Goal: Transaction & Acquisition: Purchase product/service

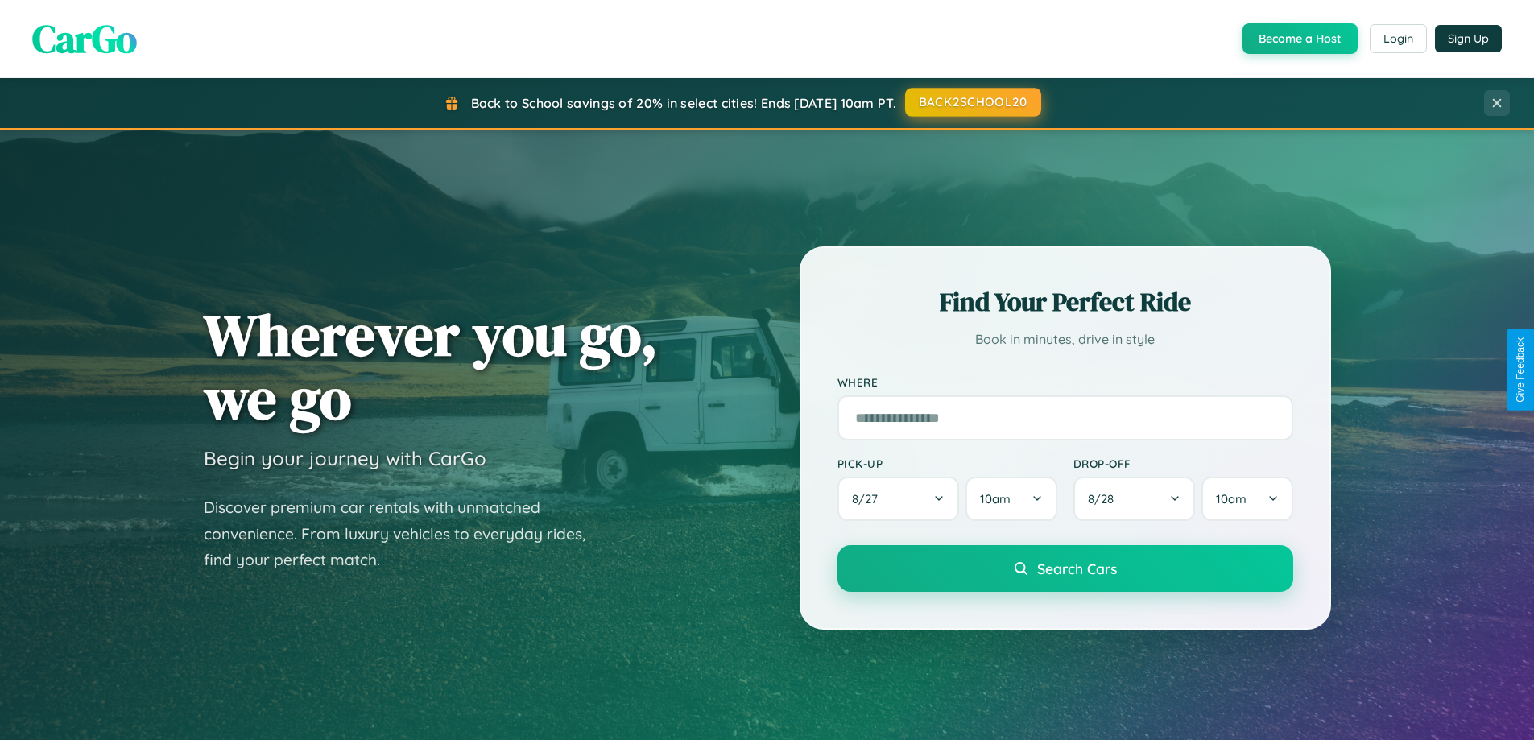
click at [972, 102] on button "BACK2SCHOOL20" at bounding box center [973, 102] width 136 height 29
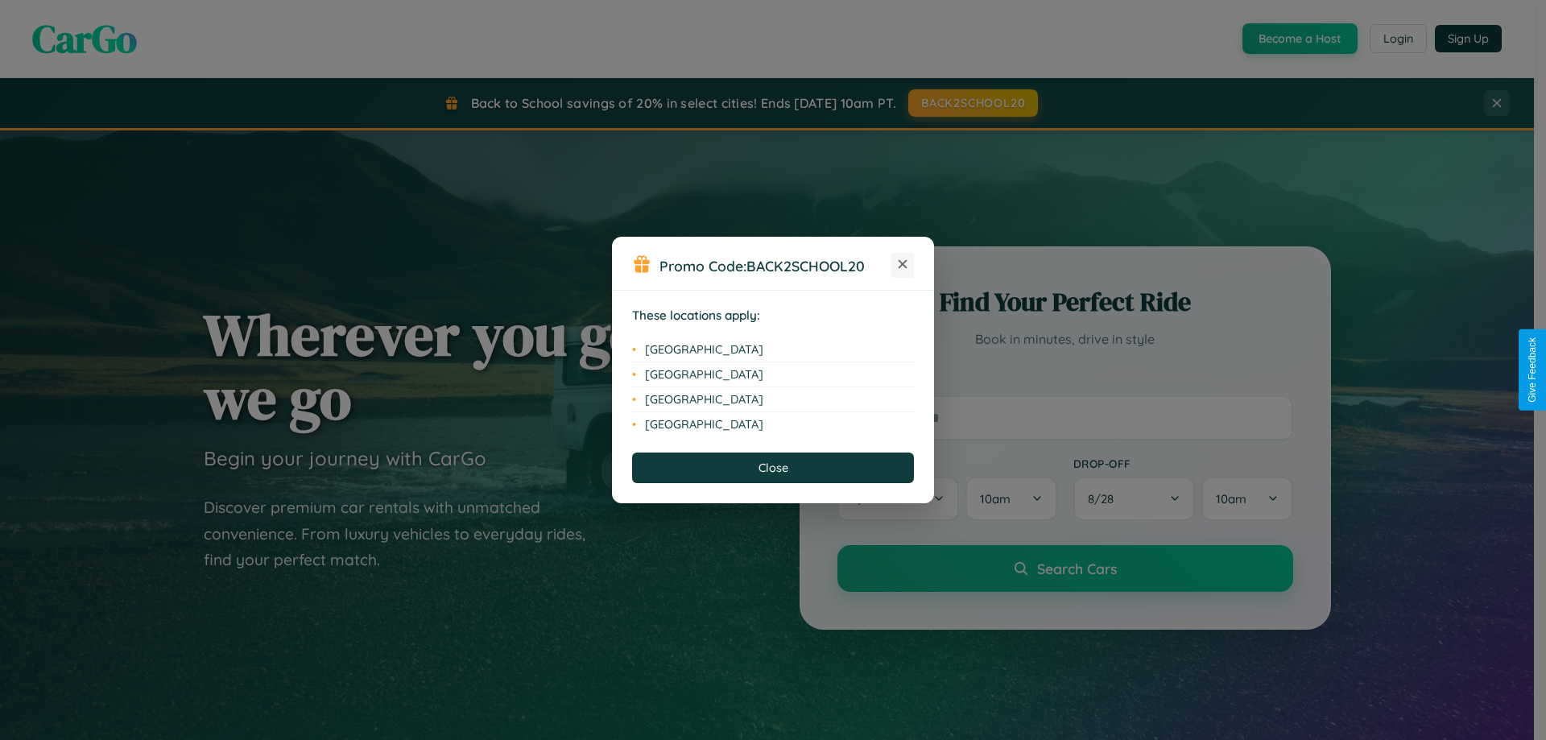
click at [902, 265] on icon at bounding box center [902, 264] width 9 height 9
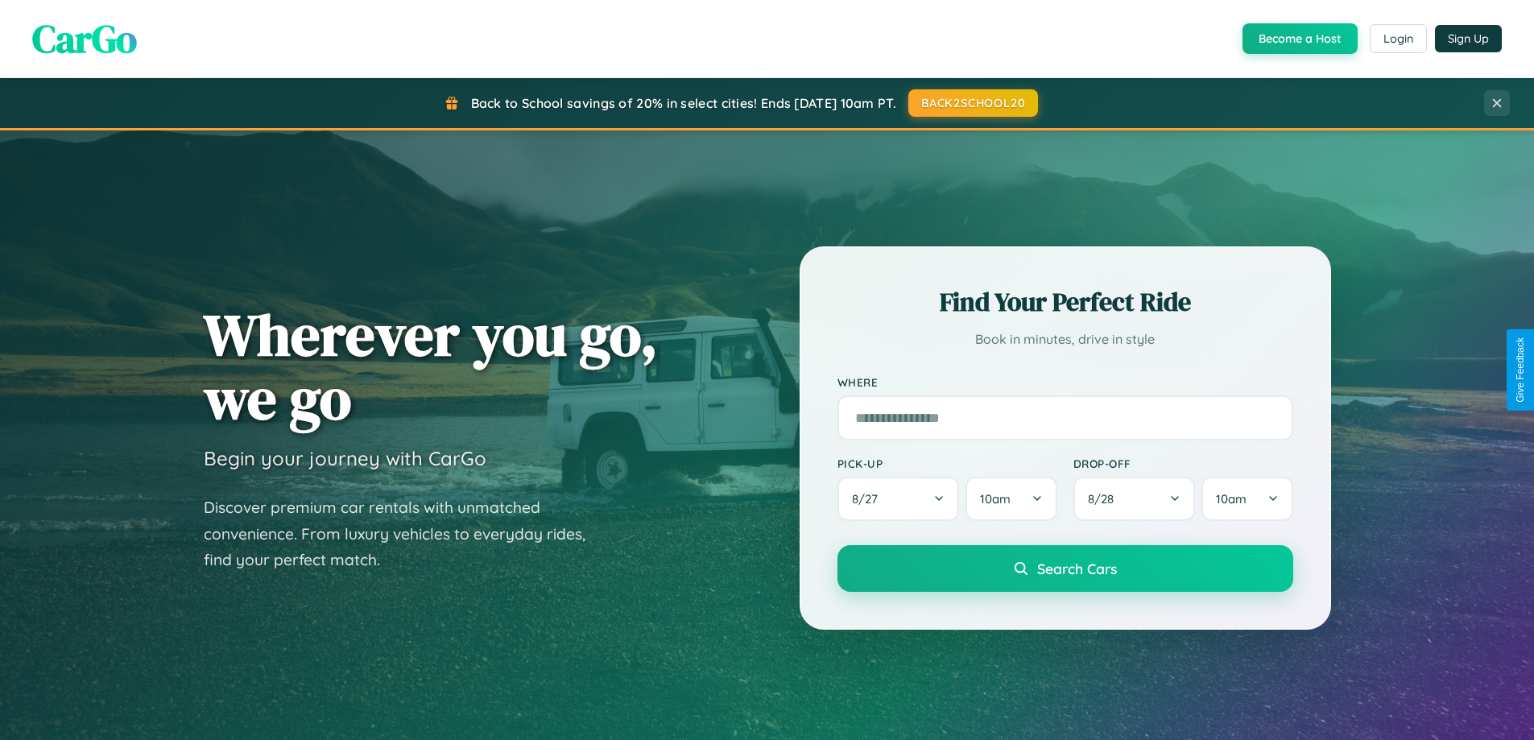
scroll to position [47, 0]
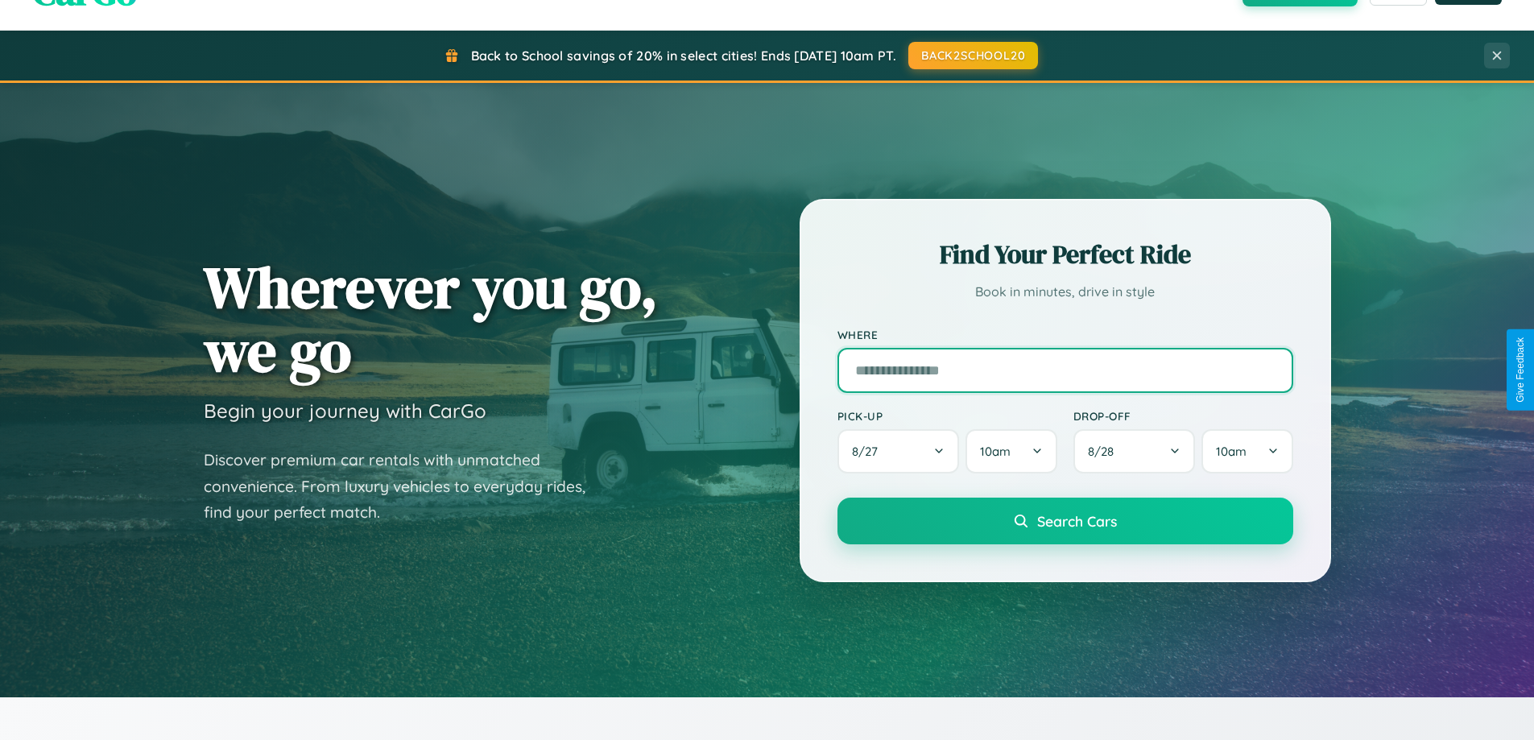
click at [1064, 370] on input "text" at bounding box center [1065, 370] width 456 height 45
type input "**********"
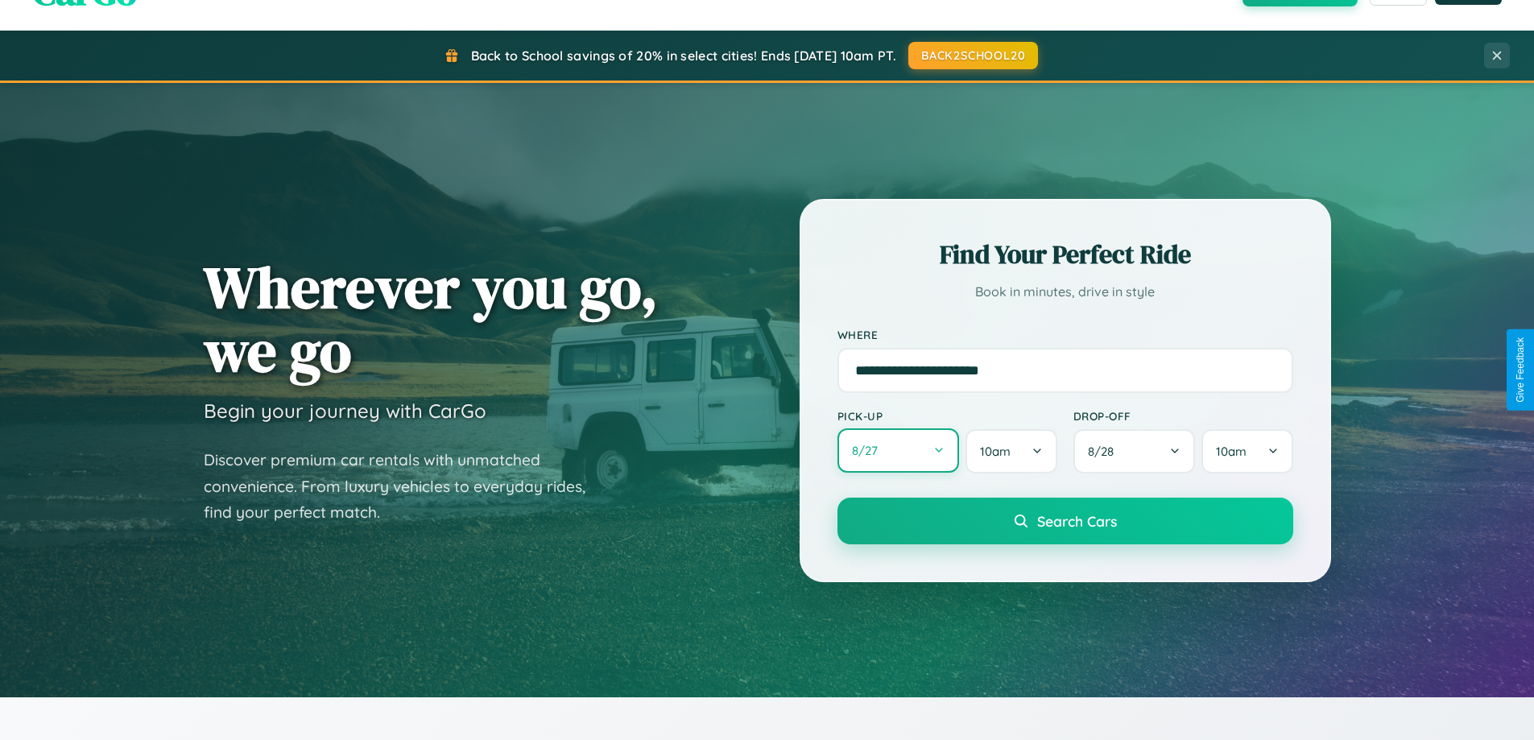
click at [898, 452] on button "8 / 27" at bounding box center [898, 450] width 122 height 44
select select "*"
select select "****"
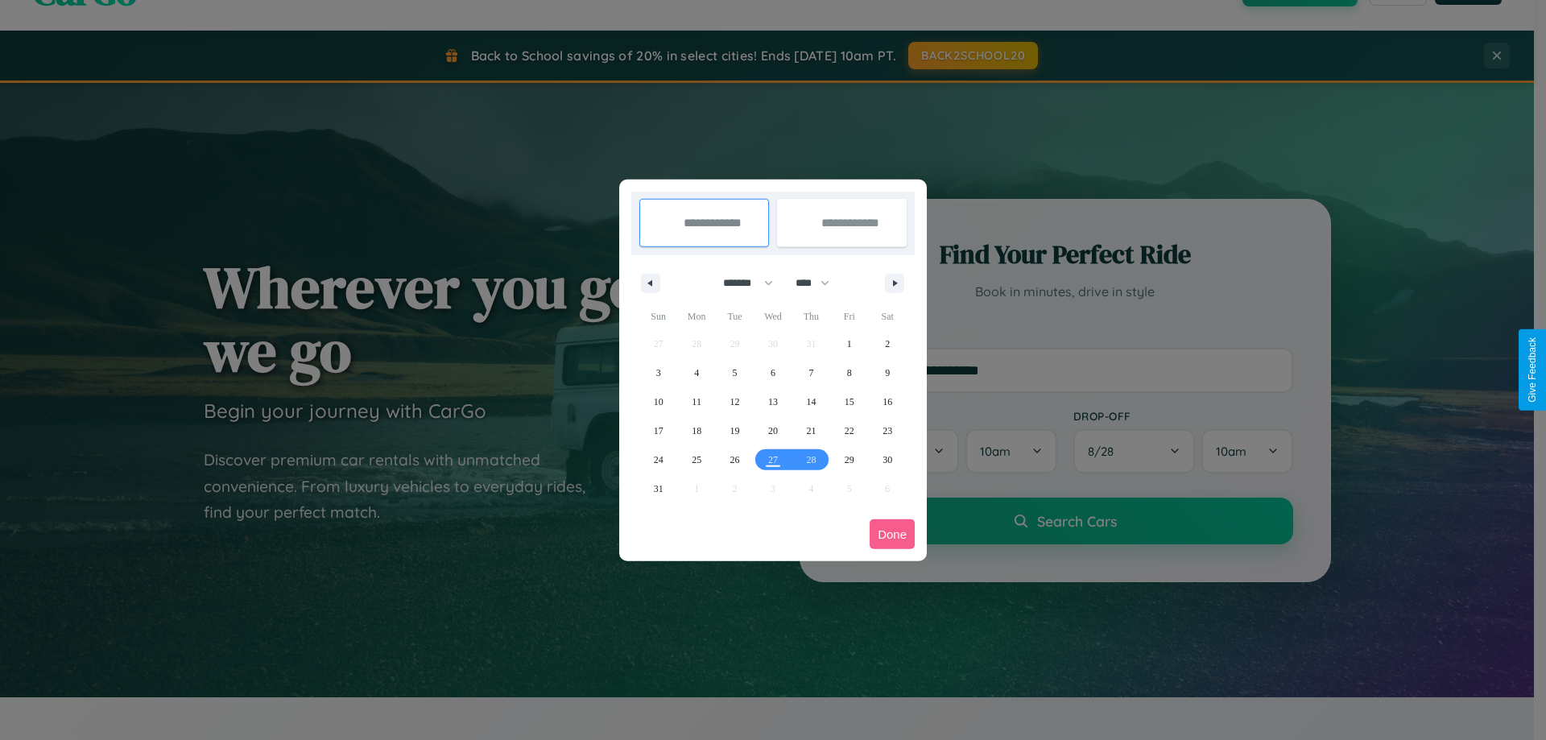
drag, startPoint x: 741, startPoint y: 283, endPoint x: 773, endPoint y: 323, distance: 51.5
click at [741, 283] on select "******* ******** ***** ***** *** **** **** ****** ********* ******* ******** **…" at bounding box center [745, 283] width 68 height 27
select select "*"
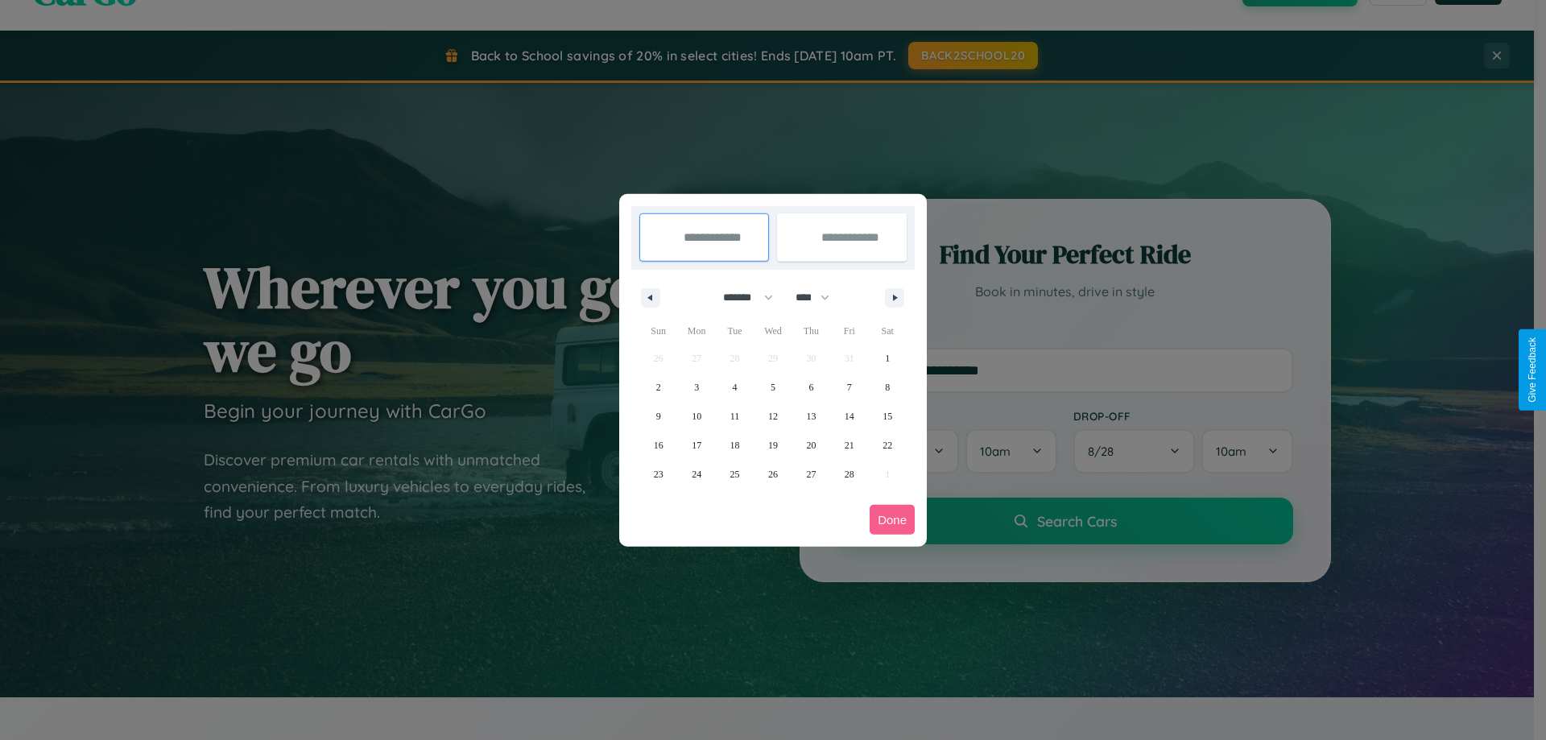
drag, startPoint x: 820, startPoint y: 297, endPoint x: 773, endPoint y: 323, distance: 53.3
click at [820, 297] on select "**** **** **** **** **** **** **** **** **** **** **** **** **** **** **** ****…" at bounding box center [811, 297] width 48 height 27
select select "****"
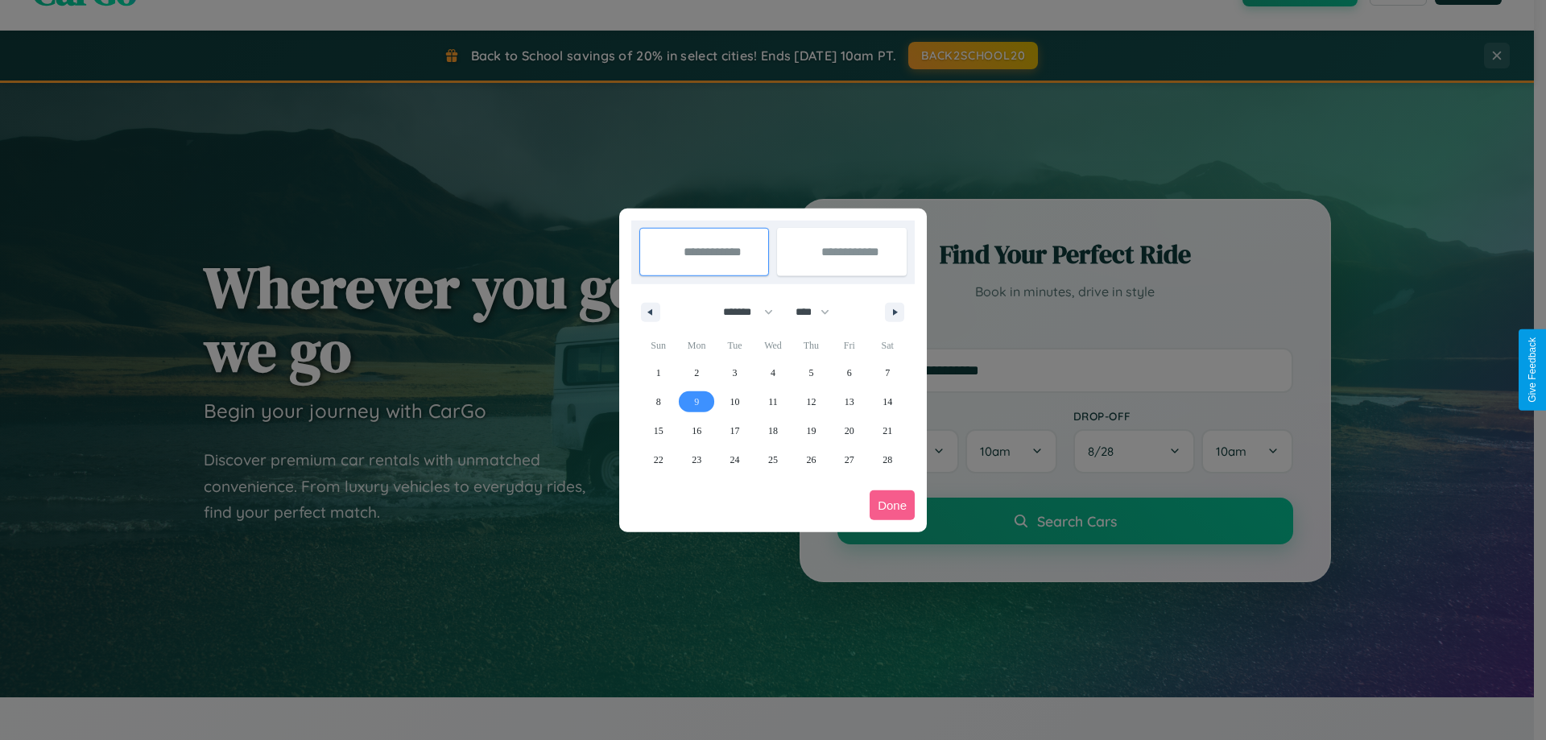
click at [696, 401] on span "9" at bounding box center [696, 401] width 5 height 29
type input "**********"
click at [734, 401] on span "10" at bounding box center [735, 401] width 10 height 29
type input "**********"
click at [892, 505] on button "Done" at bounding box center [891, 505] width 45 height 30
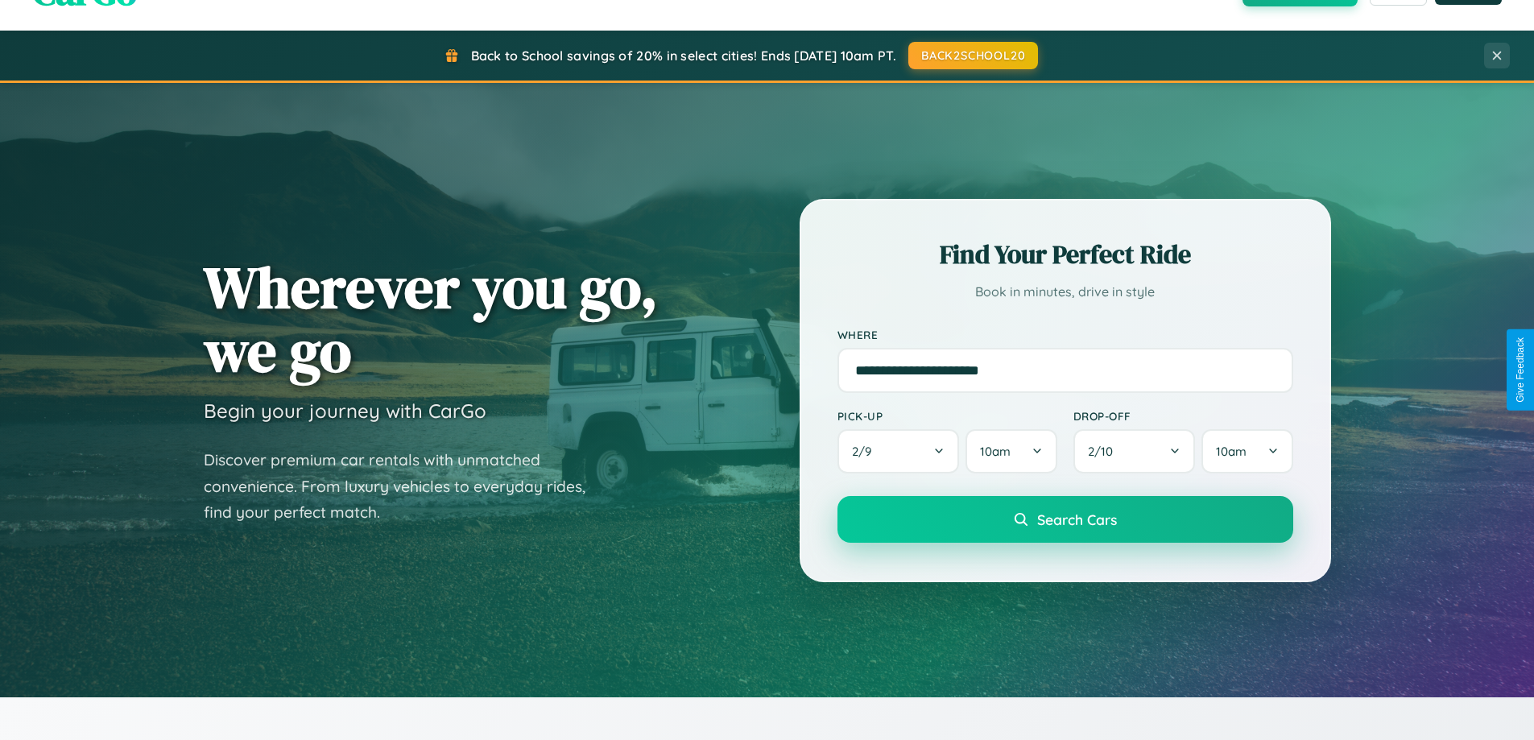
click at [1064, 519] on span "Search Cars" at bounding box center [1077, 519] width 80 height 18
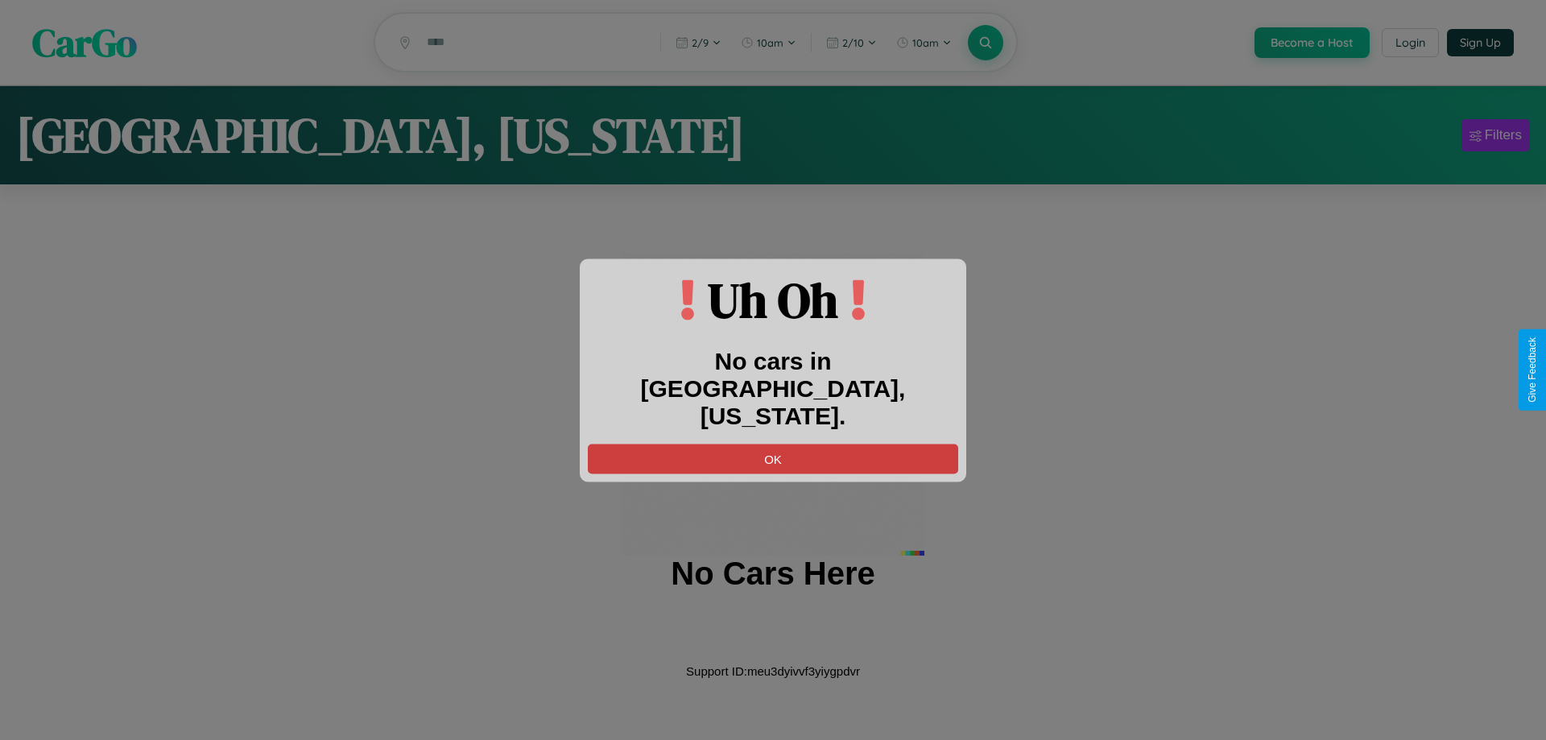
click at [773, 444] on button "OK" at bounding box center [773, 459] width 370 height 30
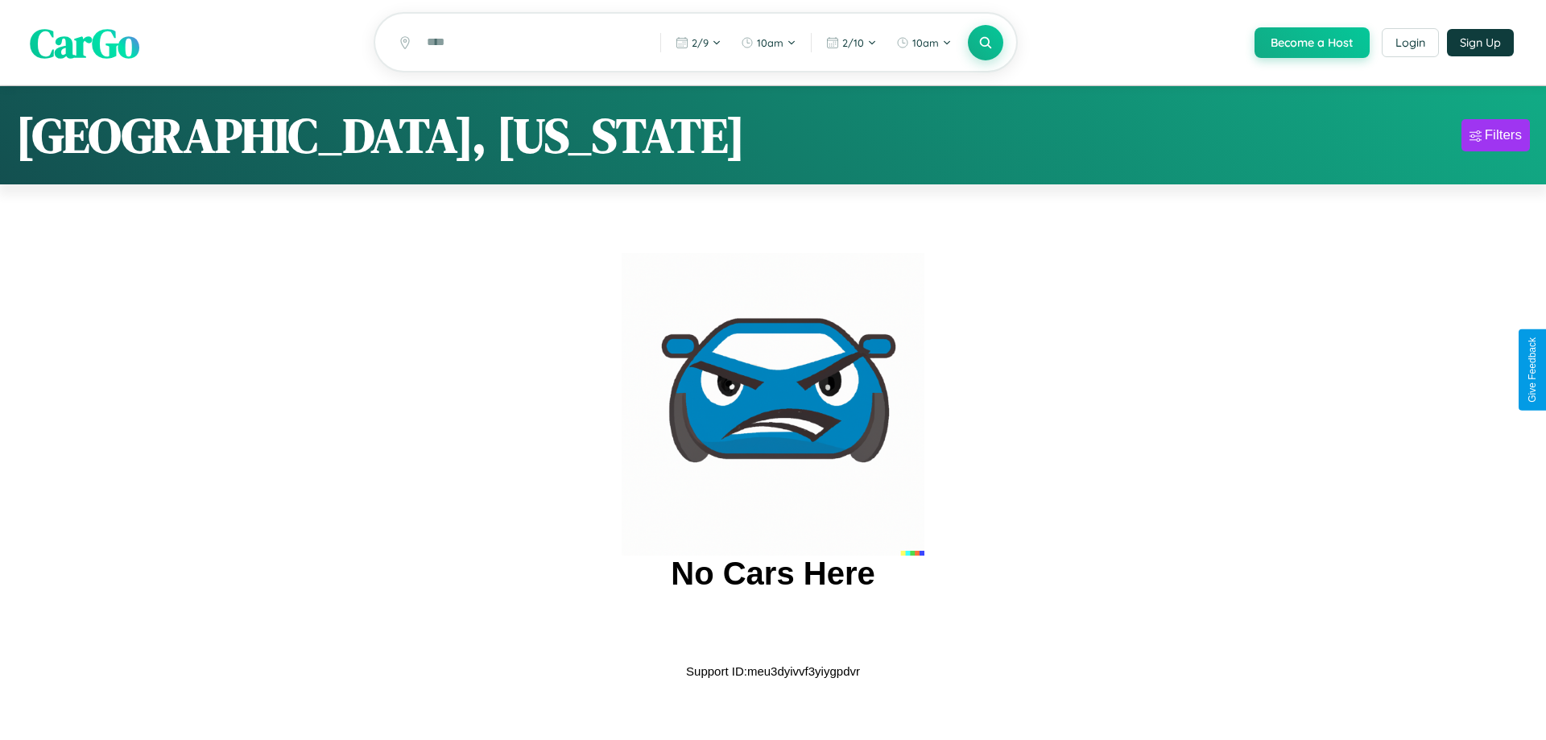
click at [85, 43] on span "CarGo" at bounding box center [84, 42] width 109 height 56
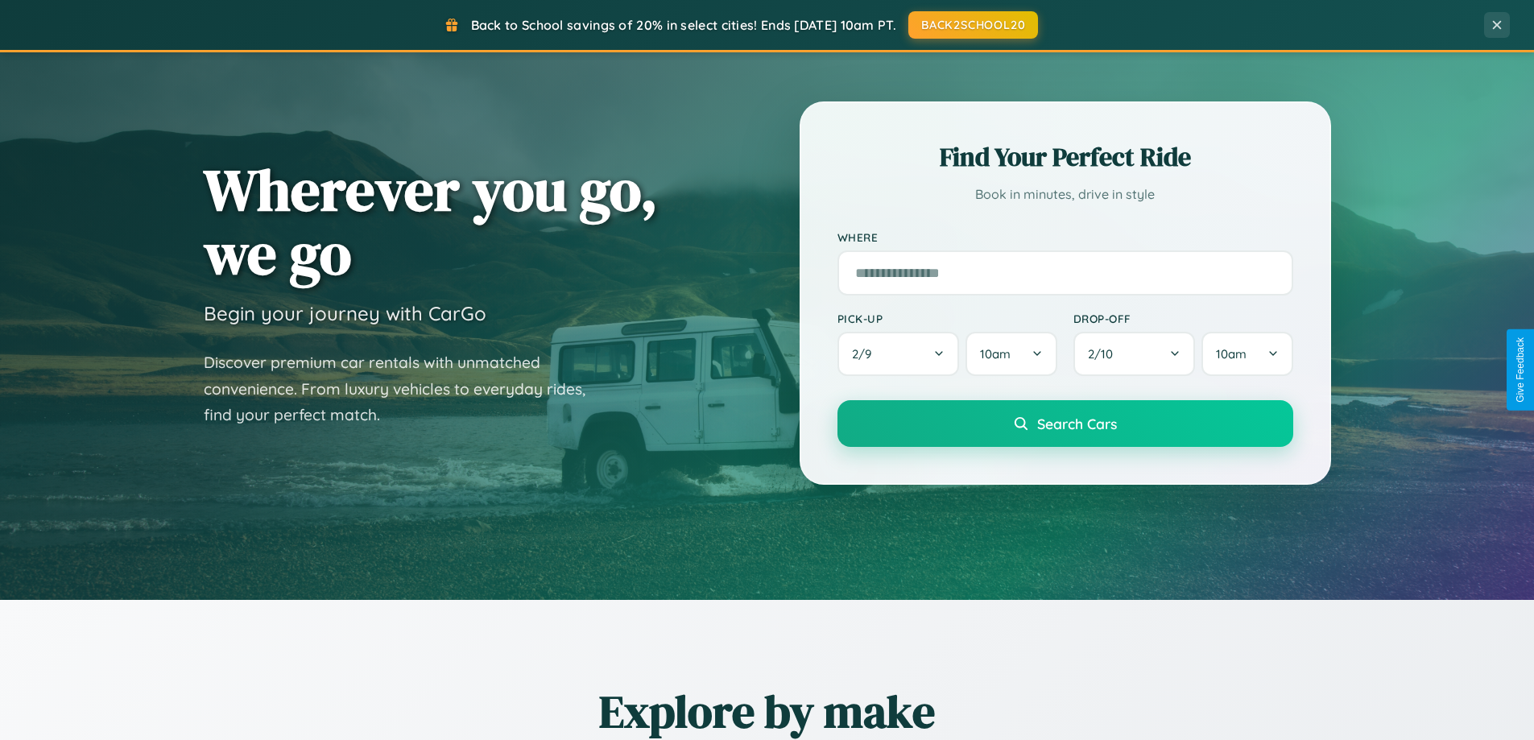
scroll to position [2587, 0]
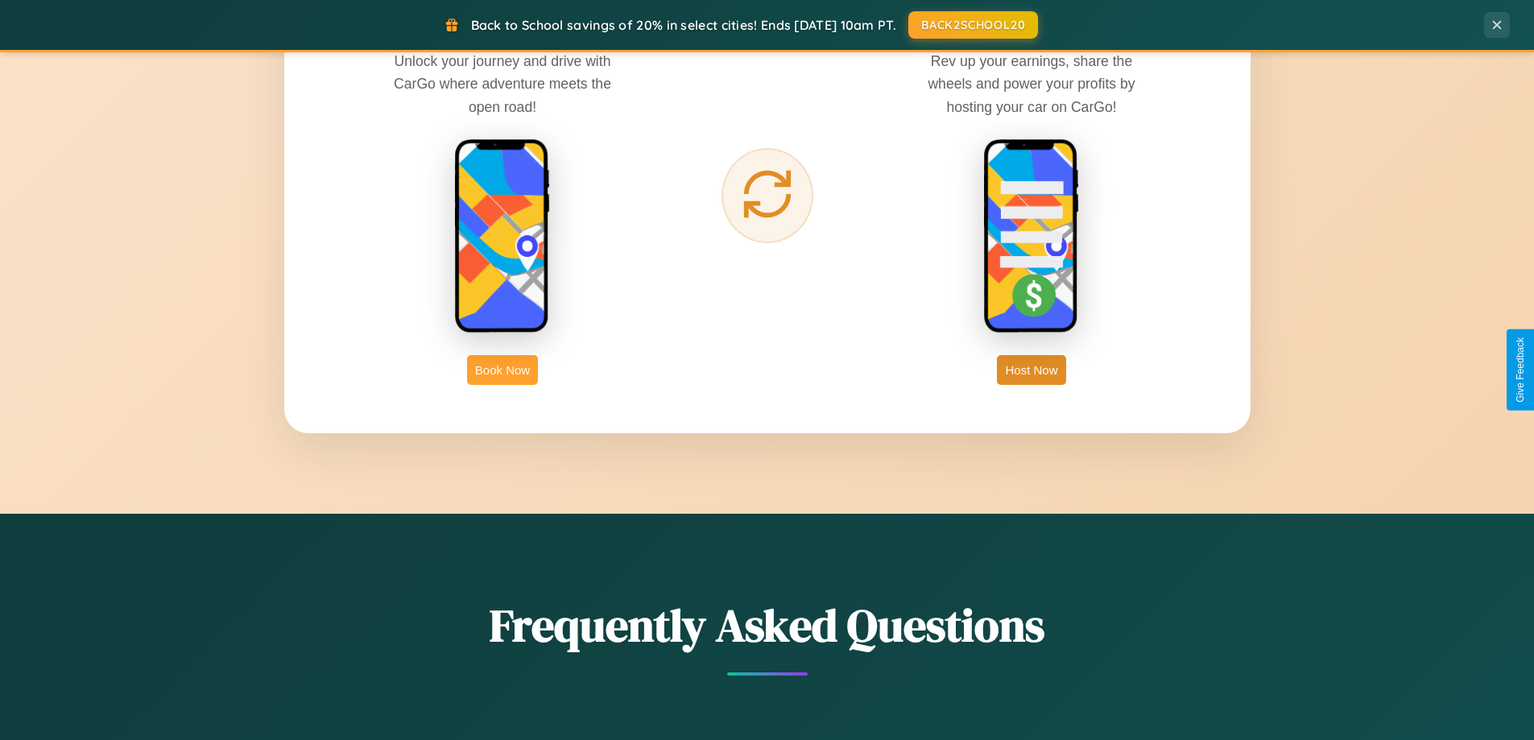
click at [502, 370] on button "Book Now" at bounding box center [502, 370] width 71 height 30
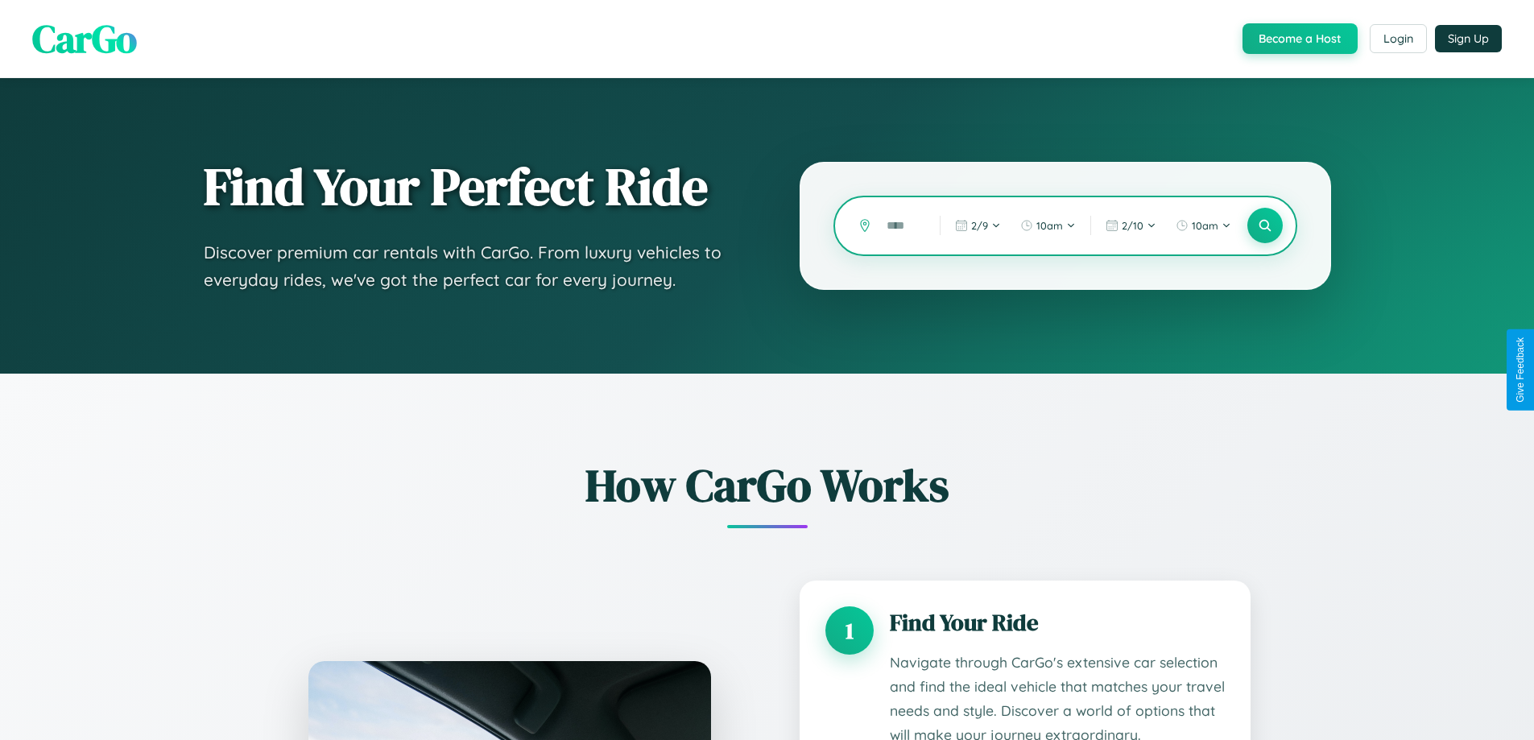
click at [901, 225] on input "text" at bounding box center [900, 226] width 45 height 28
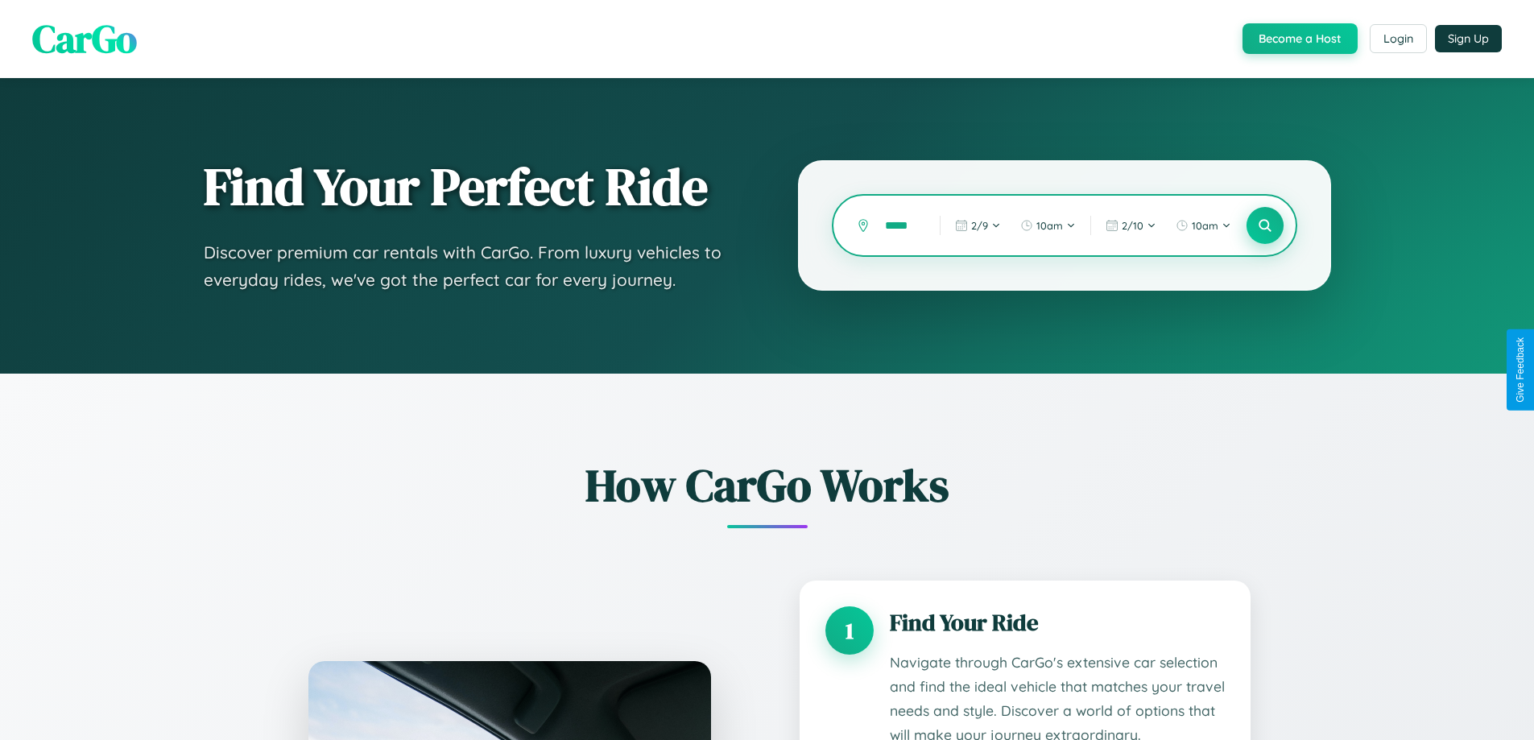
type input "*****"
click at [1264, 225] on icon at bounding box center [1264, 225] width 15 height 15
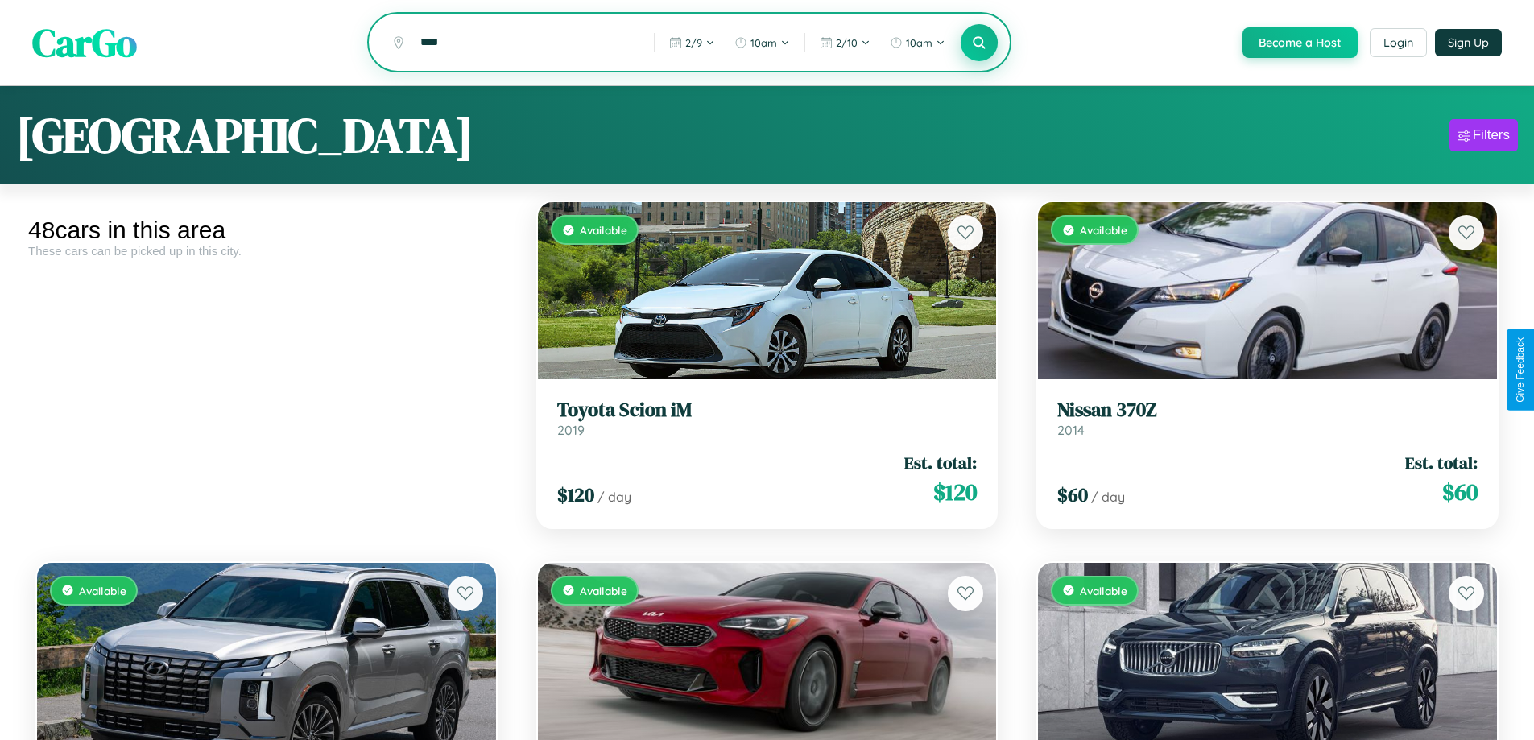
click at [978, 43] on icon at bounding box center [979, 42] width 15 height 15
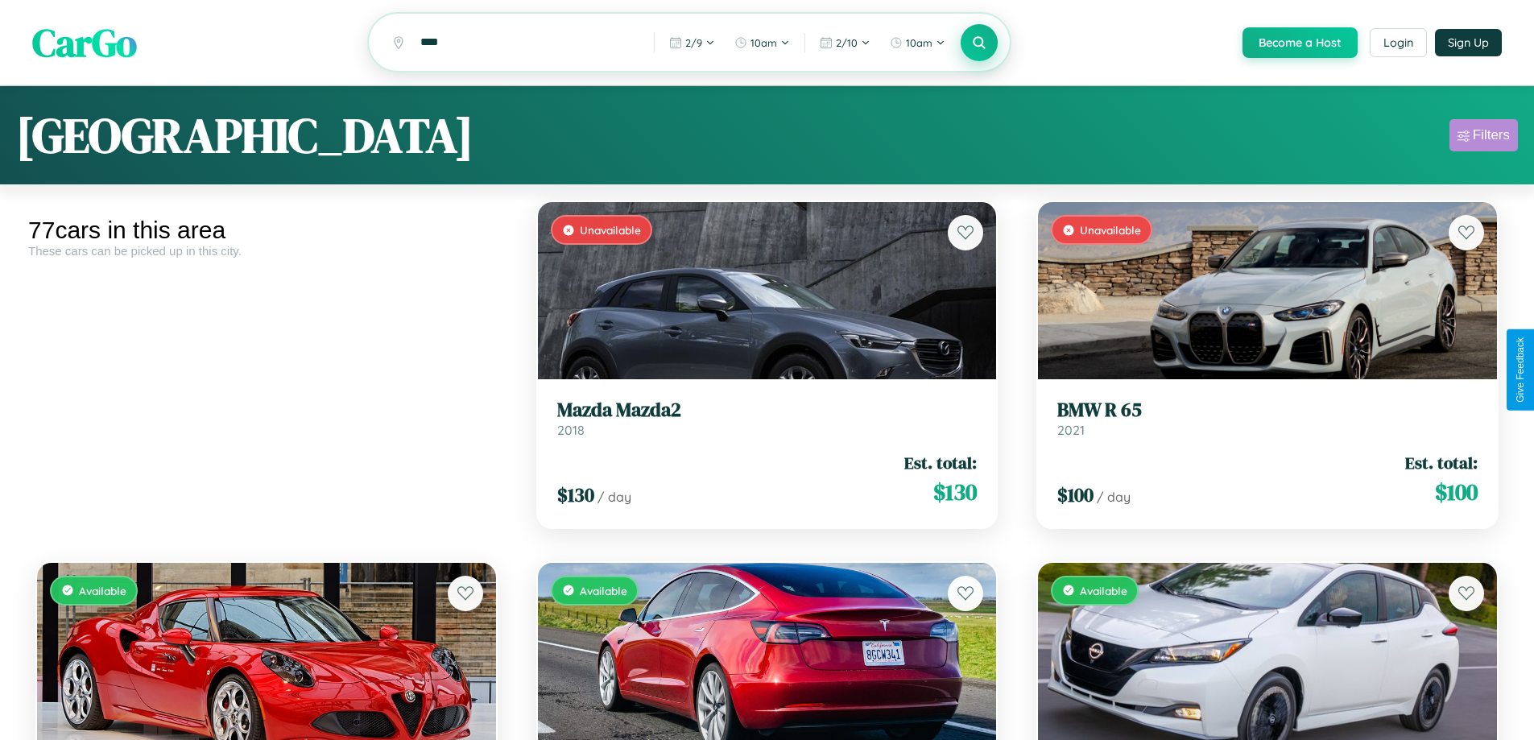
click at [1483, 138] on div "Filters" at bounding box center [1490, 135] width 37 height 16
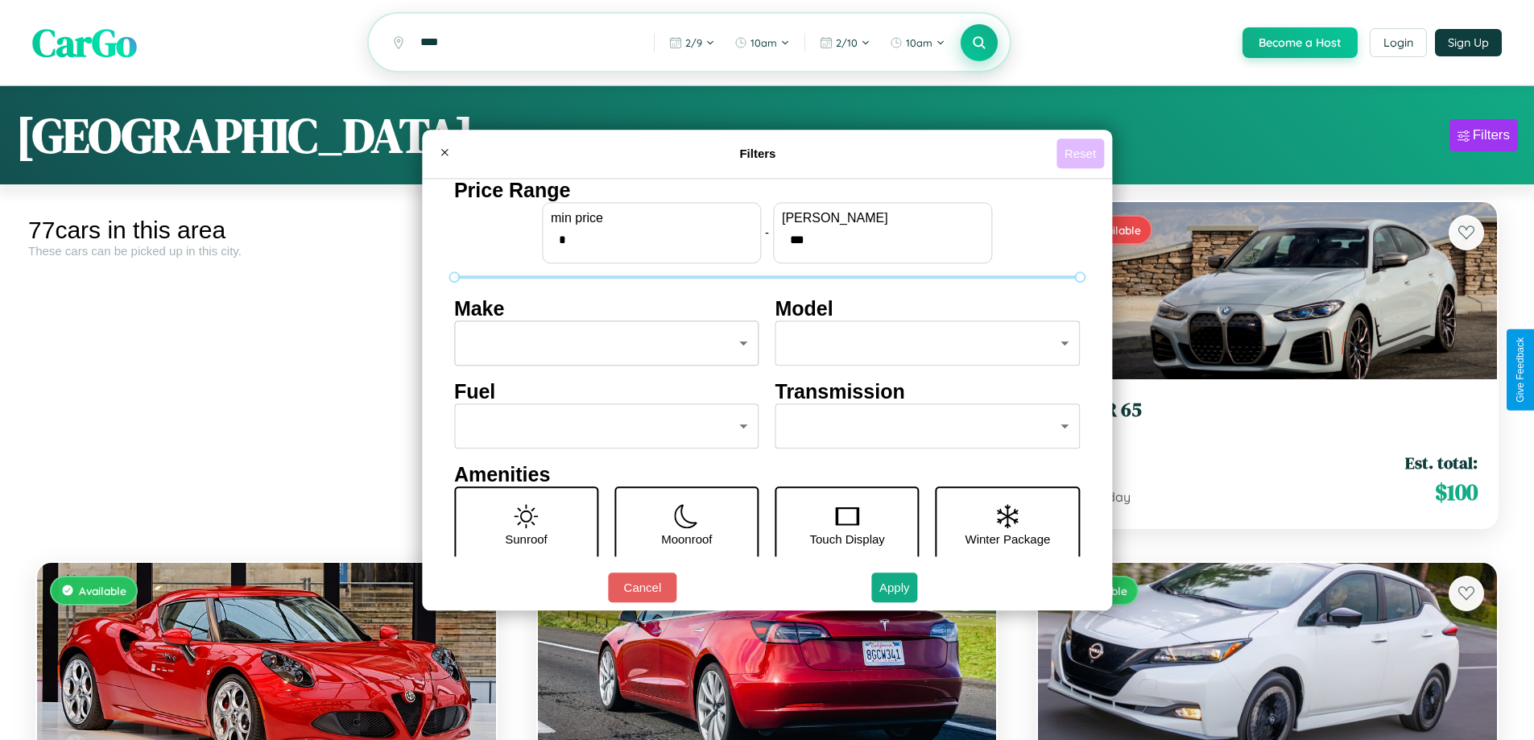
click at [1082, 153] on button "Reset" at bounding box center [1079, 153] width 47 height 30
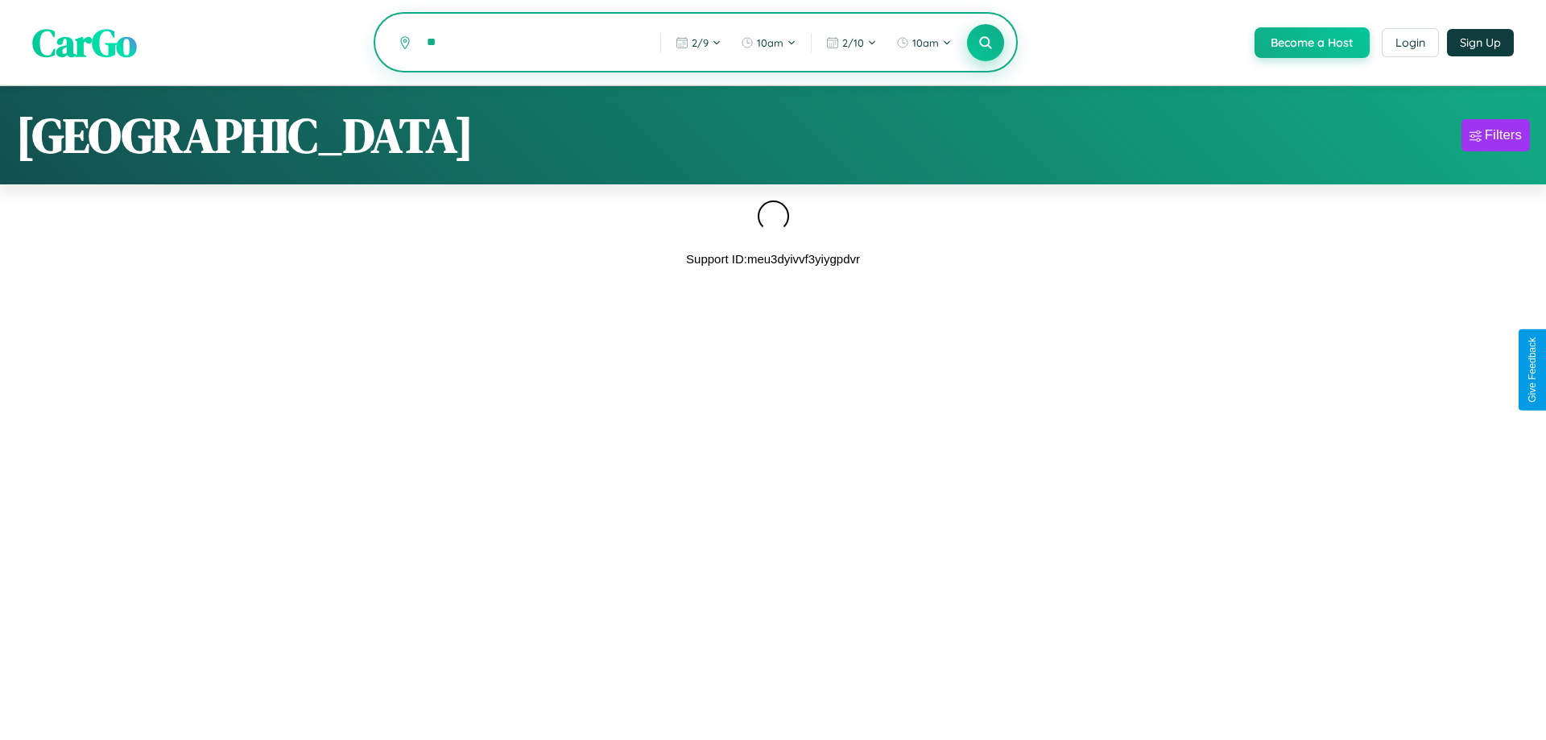
type input "*"
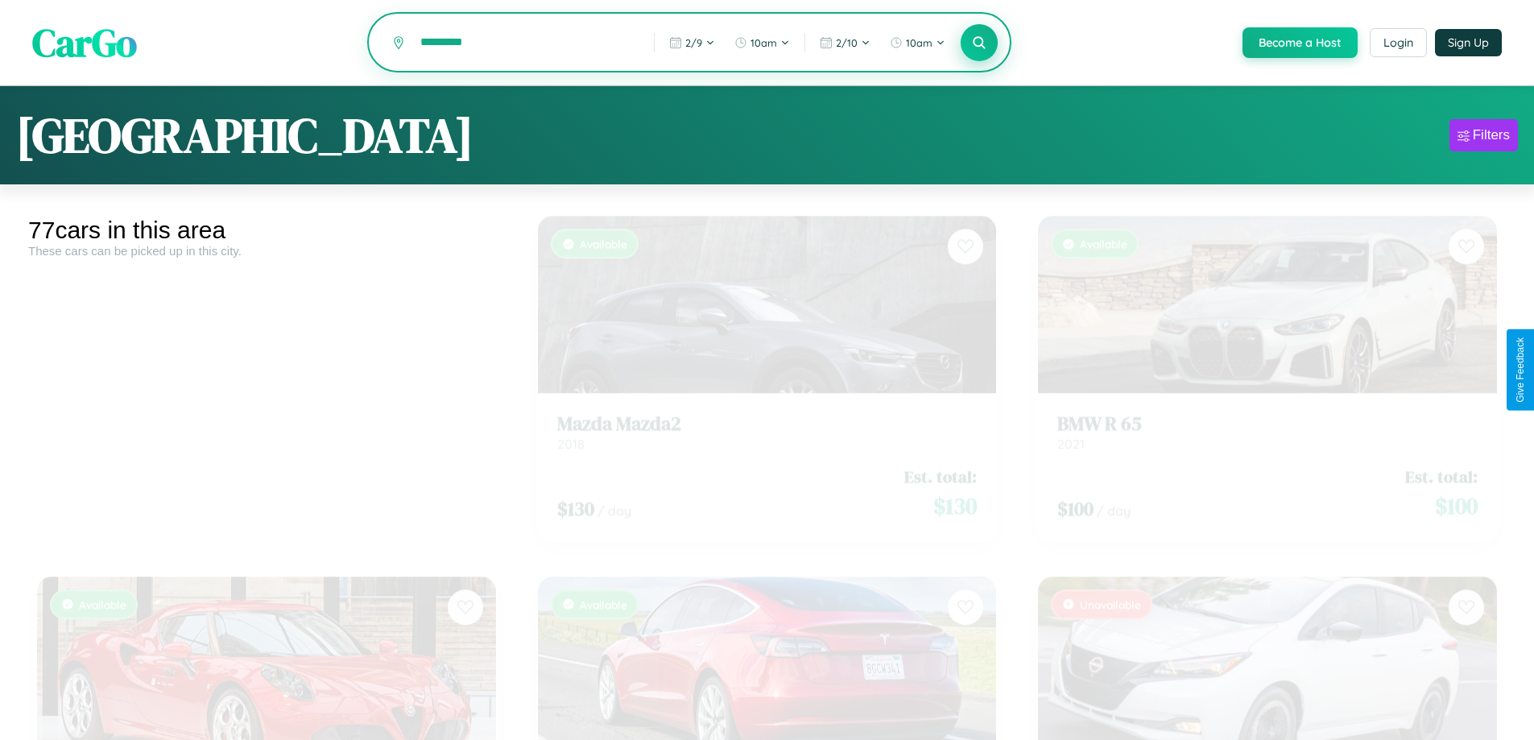
type input "*********"
click at [978, 43] on icon at bounding box center [979, 42] width 15 height 15
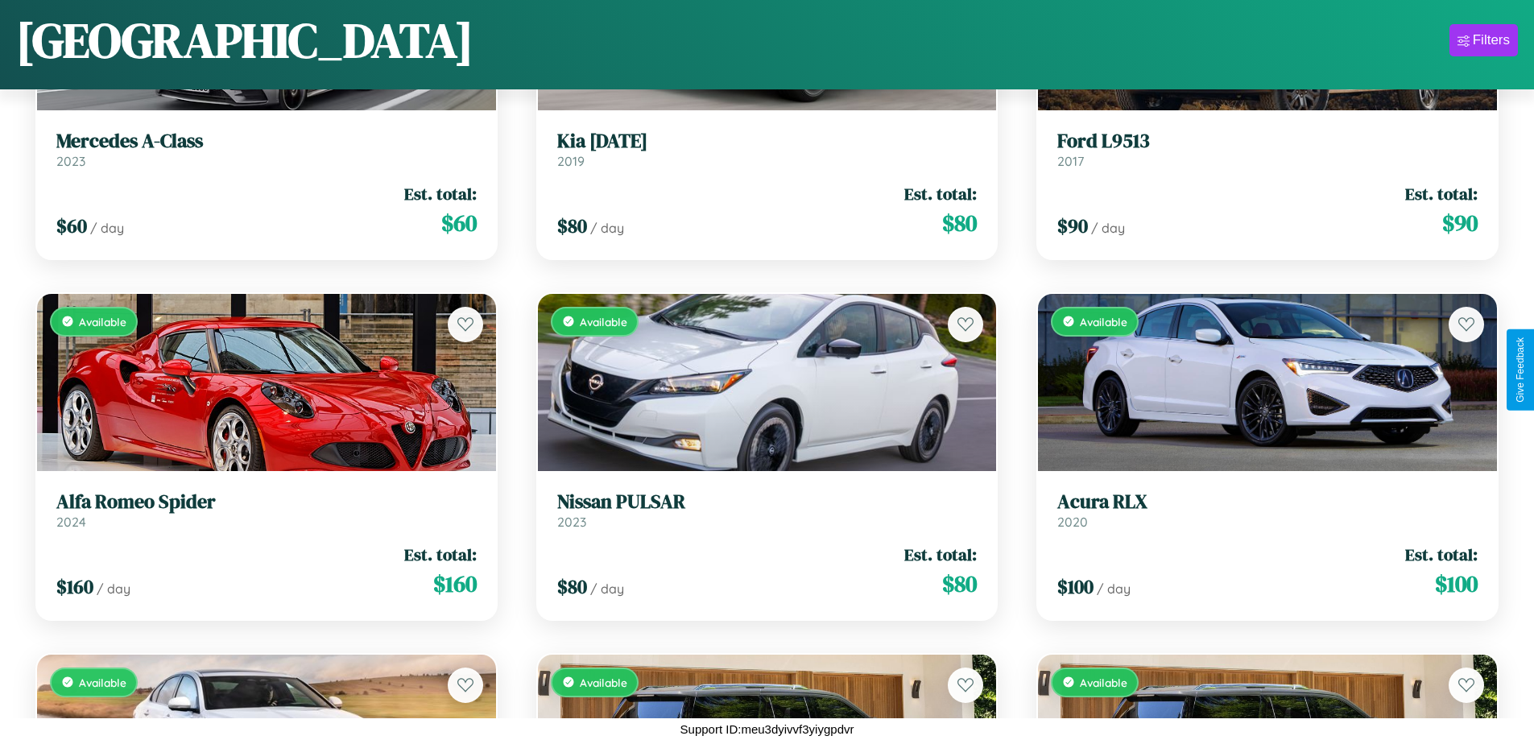
scroll to position [5273, 0]
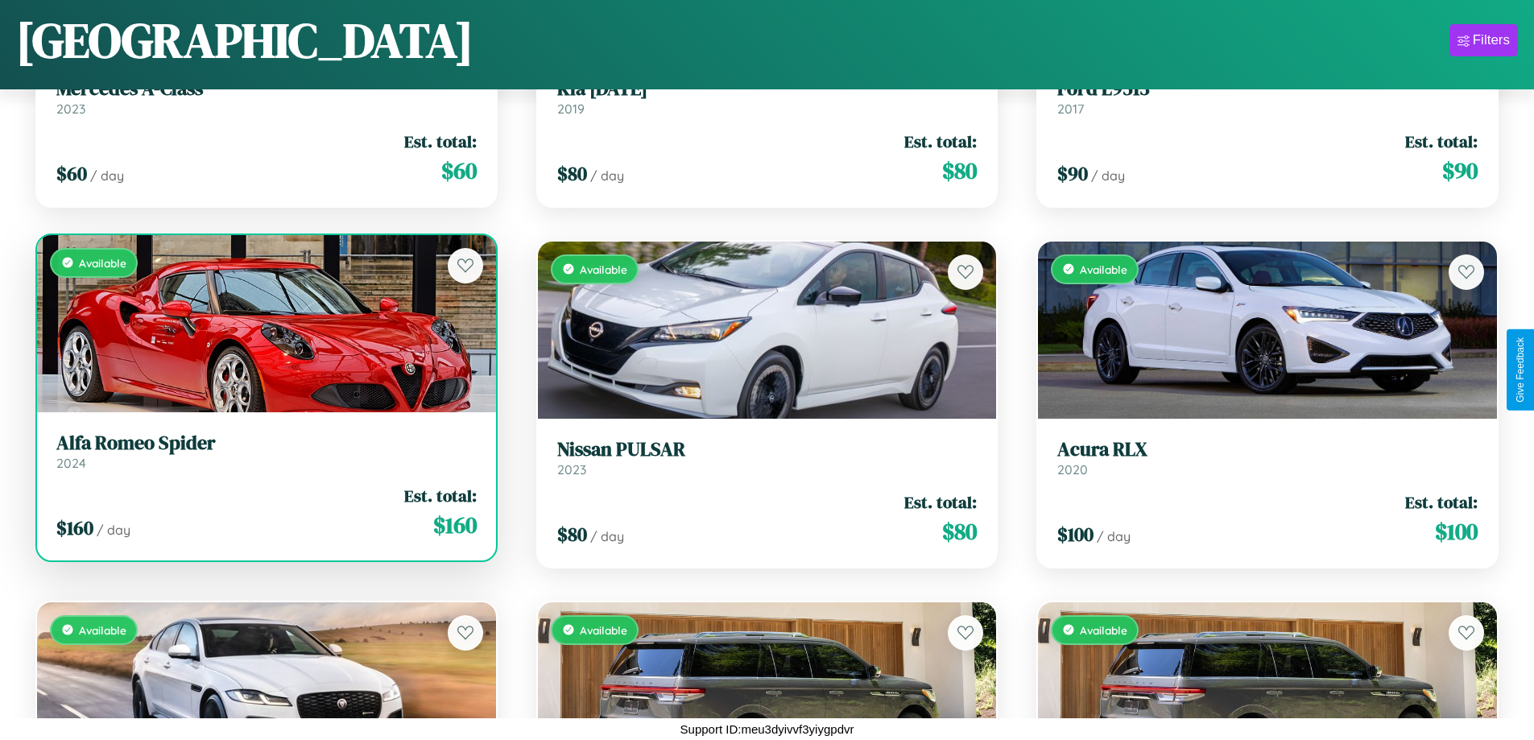
click at [264, 518] on div "$ 160 / day Est. total: $ 160" at bounding box center [266, 512] width 420 height 57
click at [264, 512] on div "$ 160 / day Est. total: $ 160" at bounding box center [266, 512] width 420 height 57
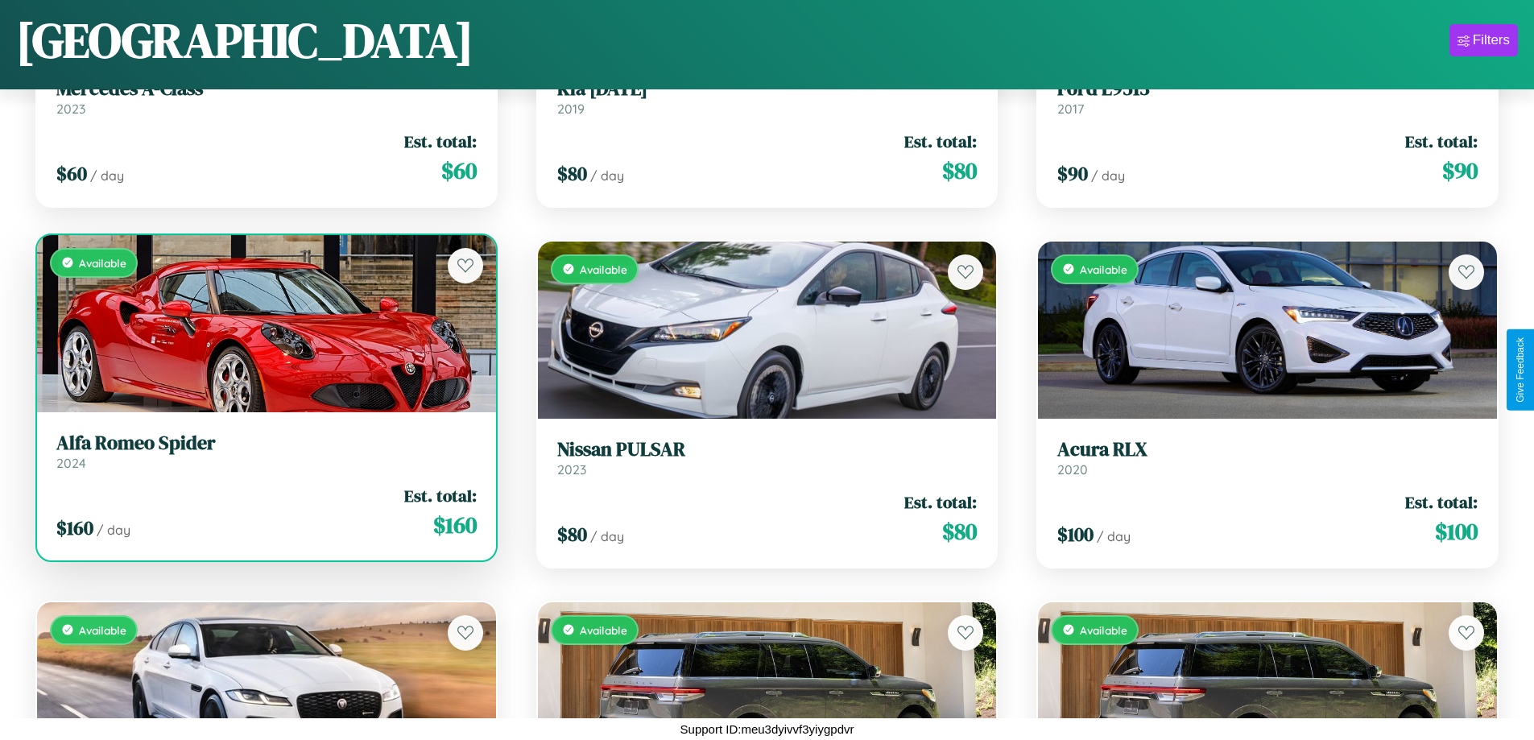
click at [264, 512] on div "$ 160 / day Est. total: $ 160" at bounding box center [266, 512] width 420 height 57
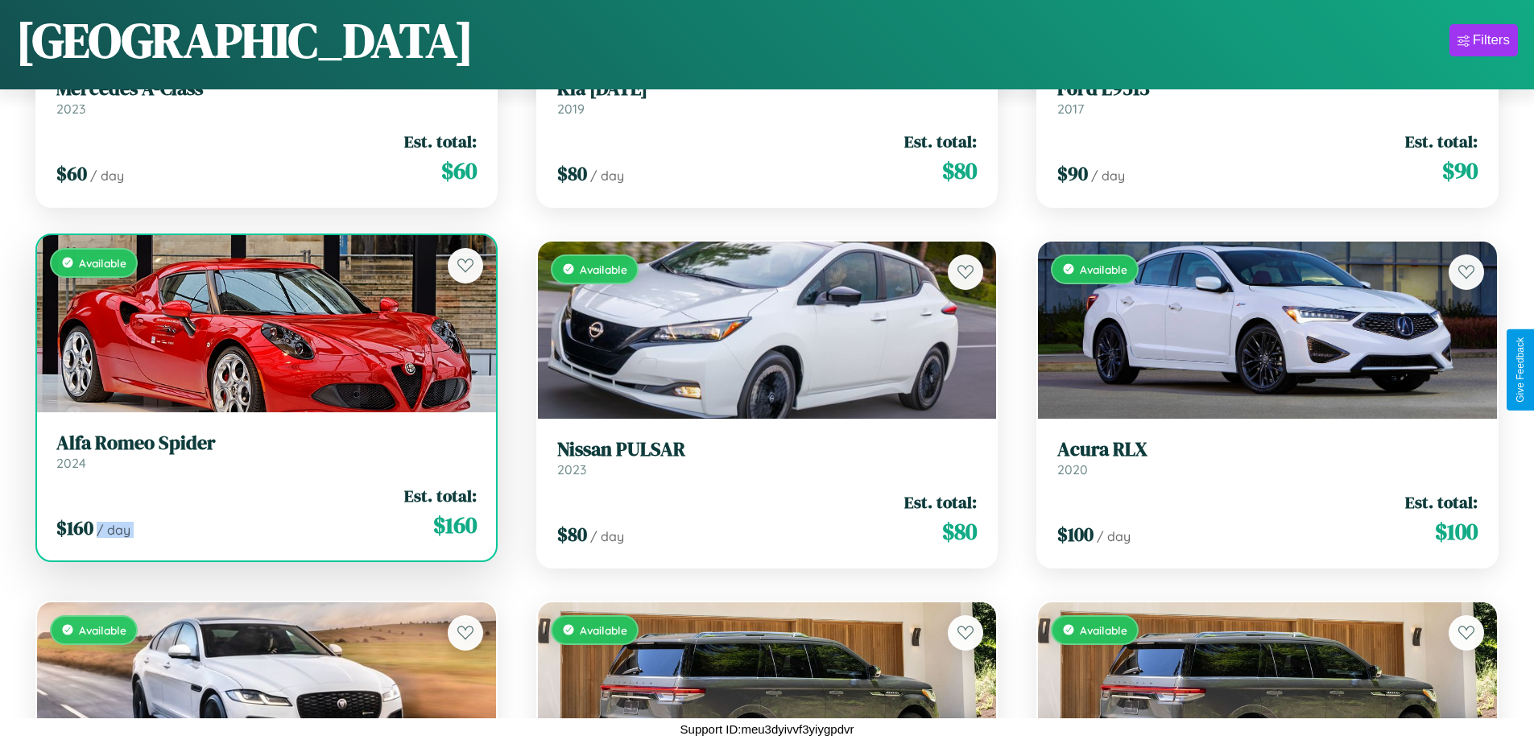
click at [264, 512] on div "$ 160 / day Est. total: $ 160" at bounding box center [266, 512] width 420 height 57
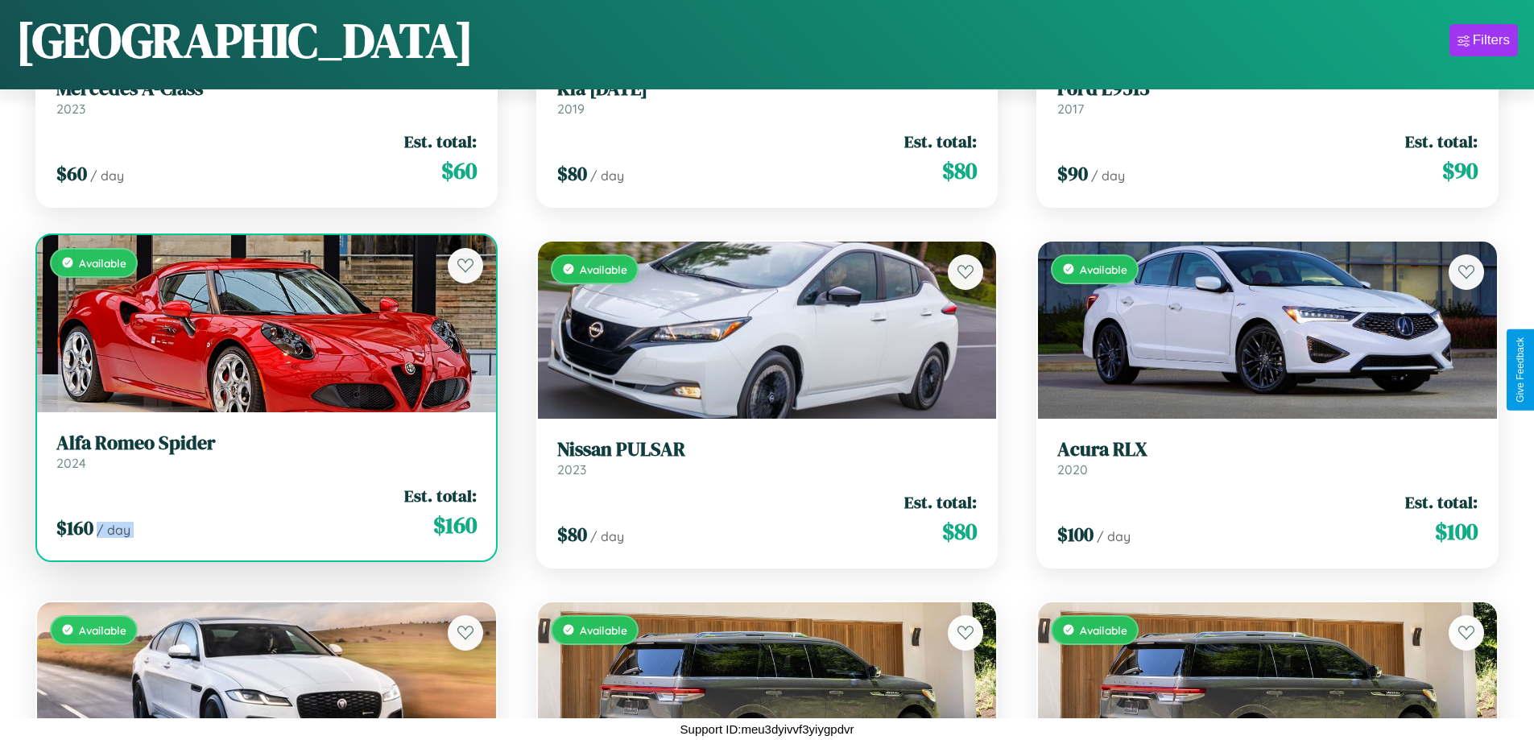
click at [264, 512] on div "$ 160 / day Est. total: $ 160" at bounding box center [266, 512] width 420 height 57
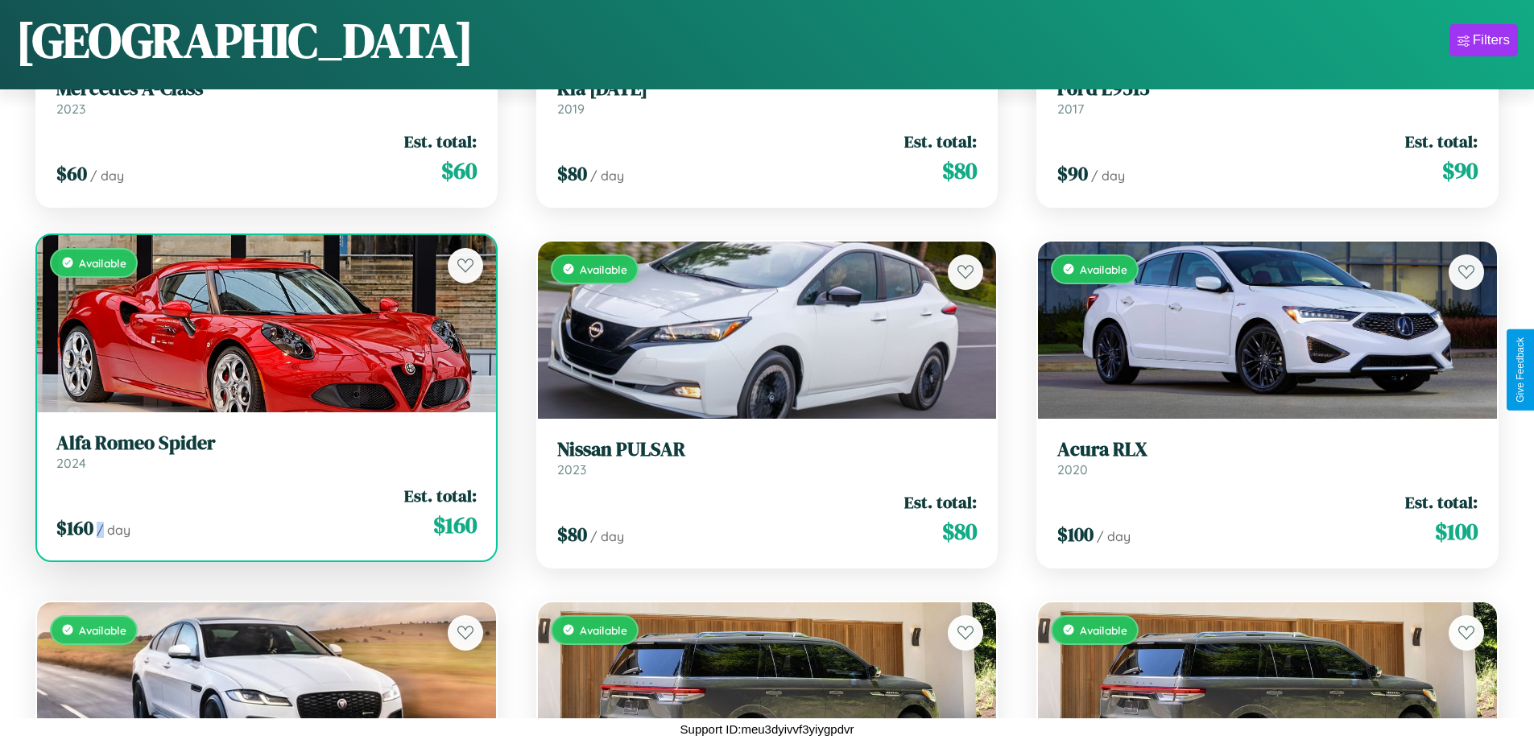
click at [264, 512] on div "$ 160 / day Est. total: $ 160" at bounding box center [266, 512] width 420 height 57
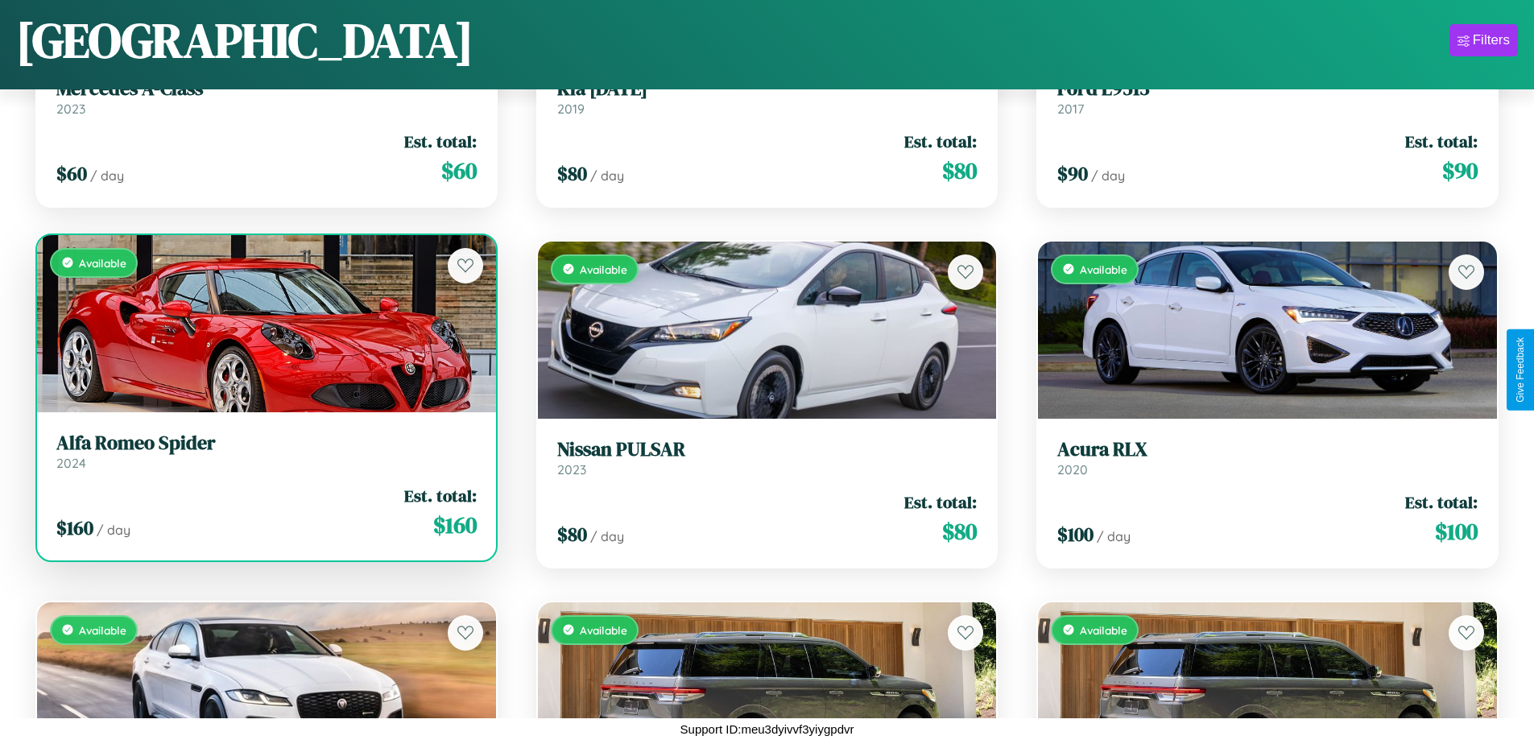
click at [264, 451] on h3 "Alfa Romeo Spider" at bounding box center [266, 443] width 420 height 23
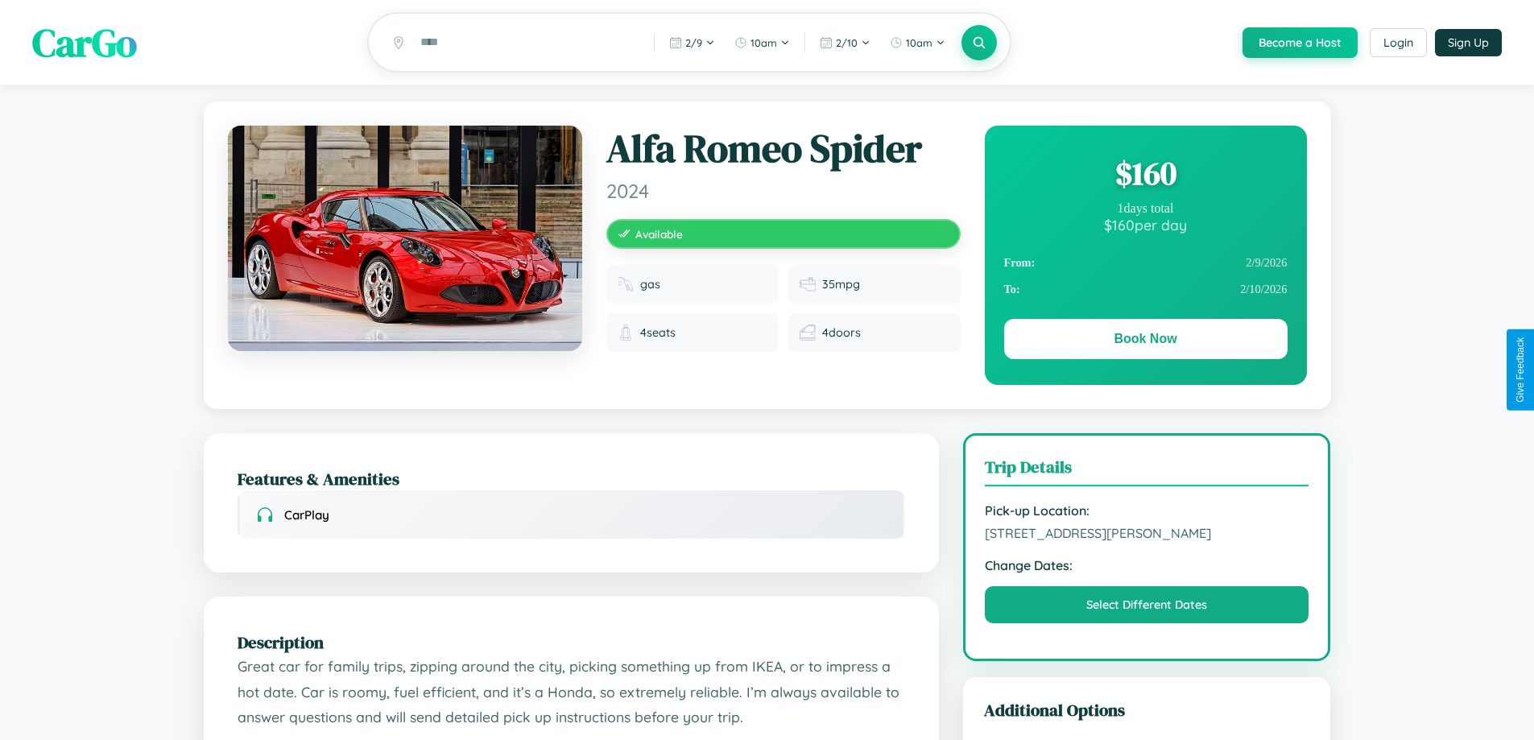
click at [1145, 176] on div "$ 160" at bounding box center [1145, 172] width 283 height 43
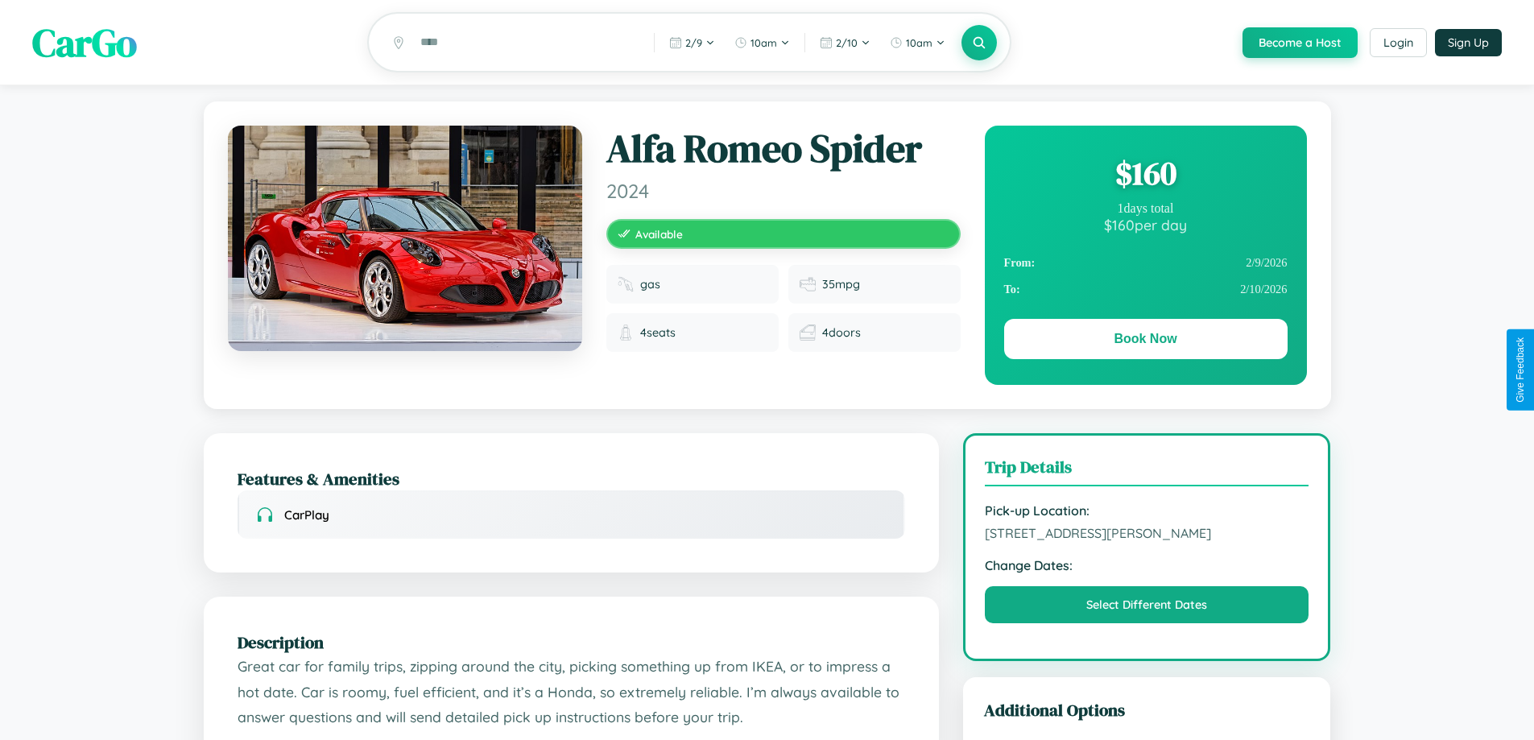
click at [1145, 176] on div "$ 160" at bounding box center [1145, 172] width 283 height 43
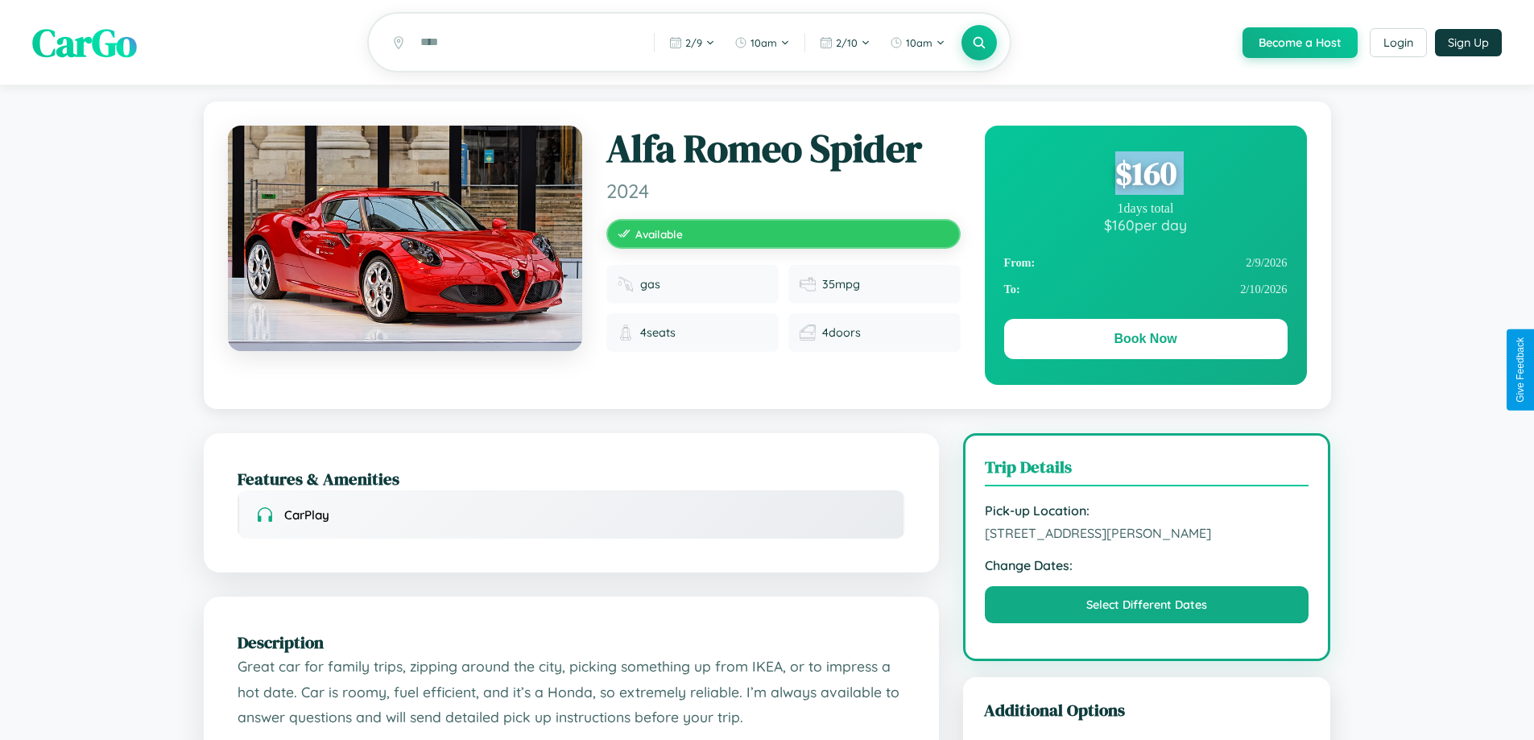
click at [1145, 176] on div "$ 160" at bounding box center [1145, 172] width 283 height 43
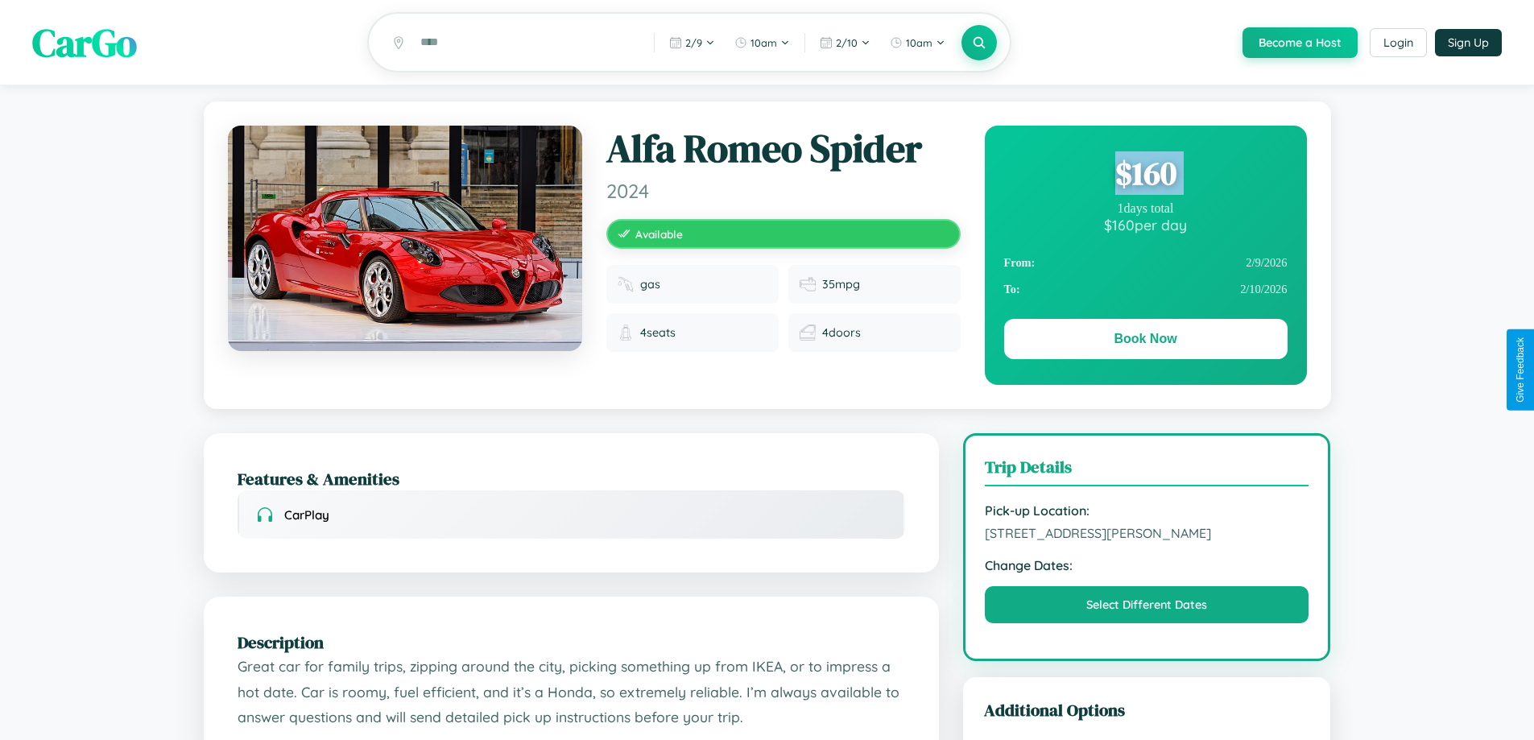
click at [1145, 176] on div "$ 160" at bounding box center [1145, 172] width 283 height 43
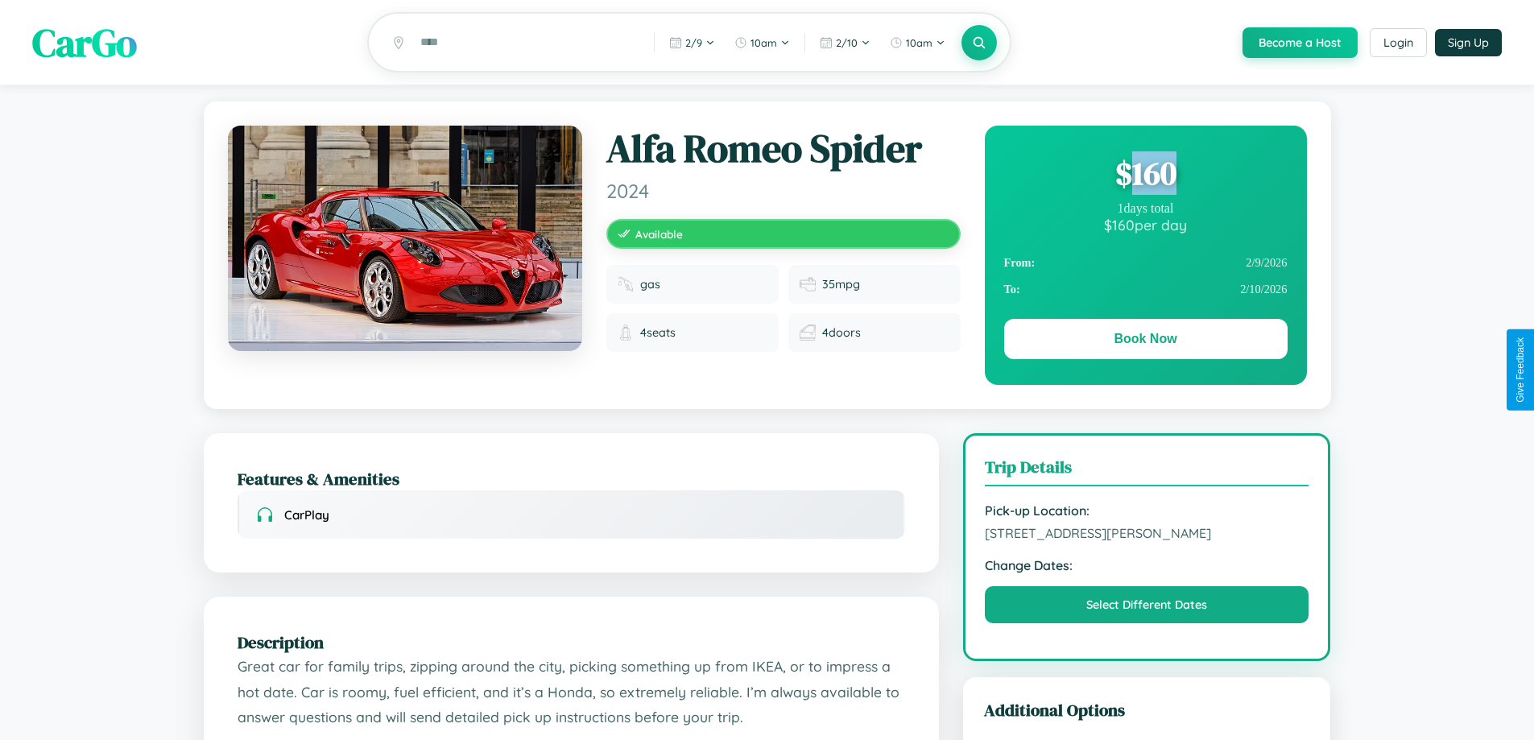
click at [1145, 176] on div "$ 160" at bounding box center [1145, 172] width 283 height 43
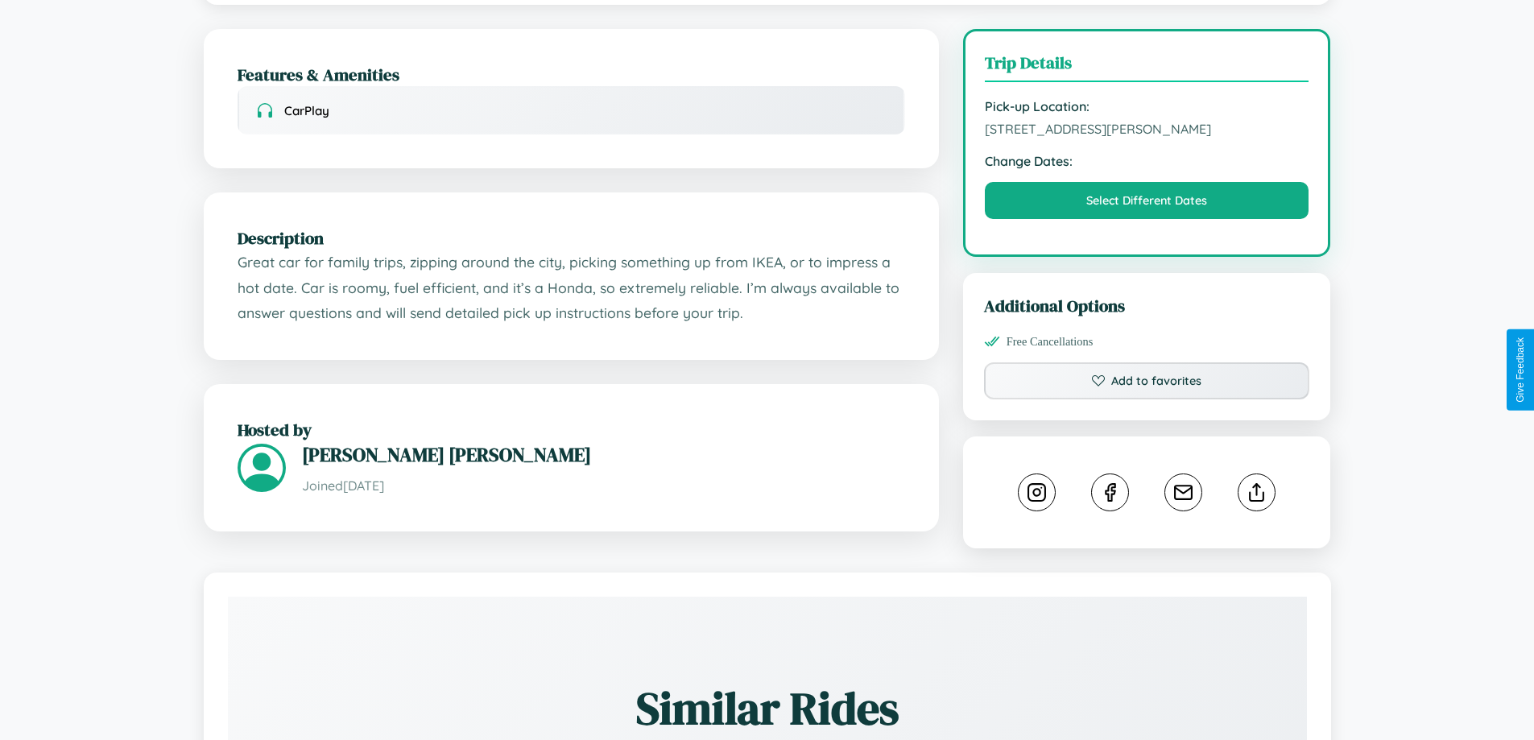
scroll to position [529, 0]
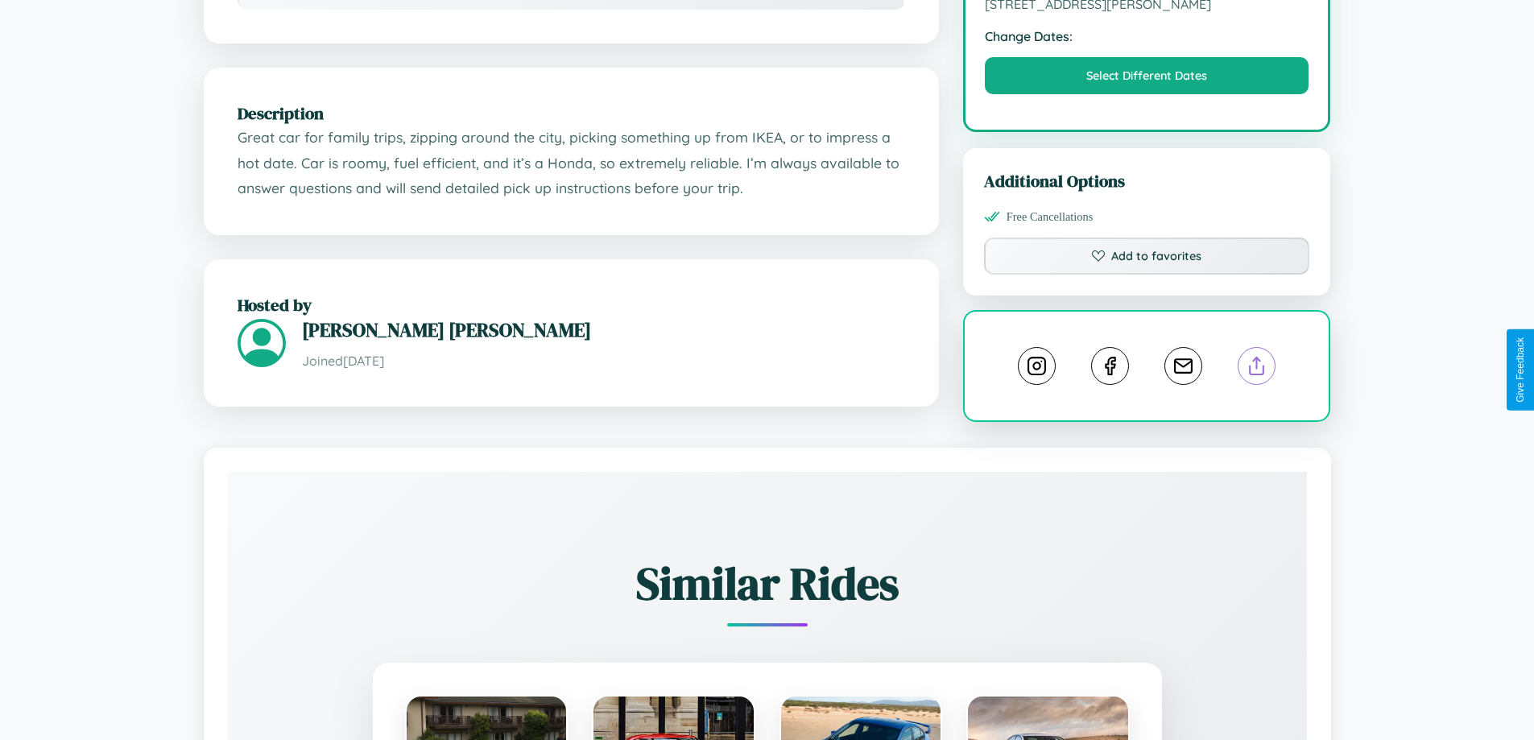
click at [1257, 368] on line at bounding box center [1257, 362] width 0 height 11
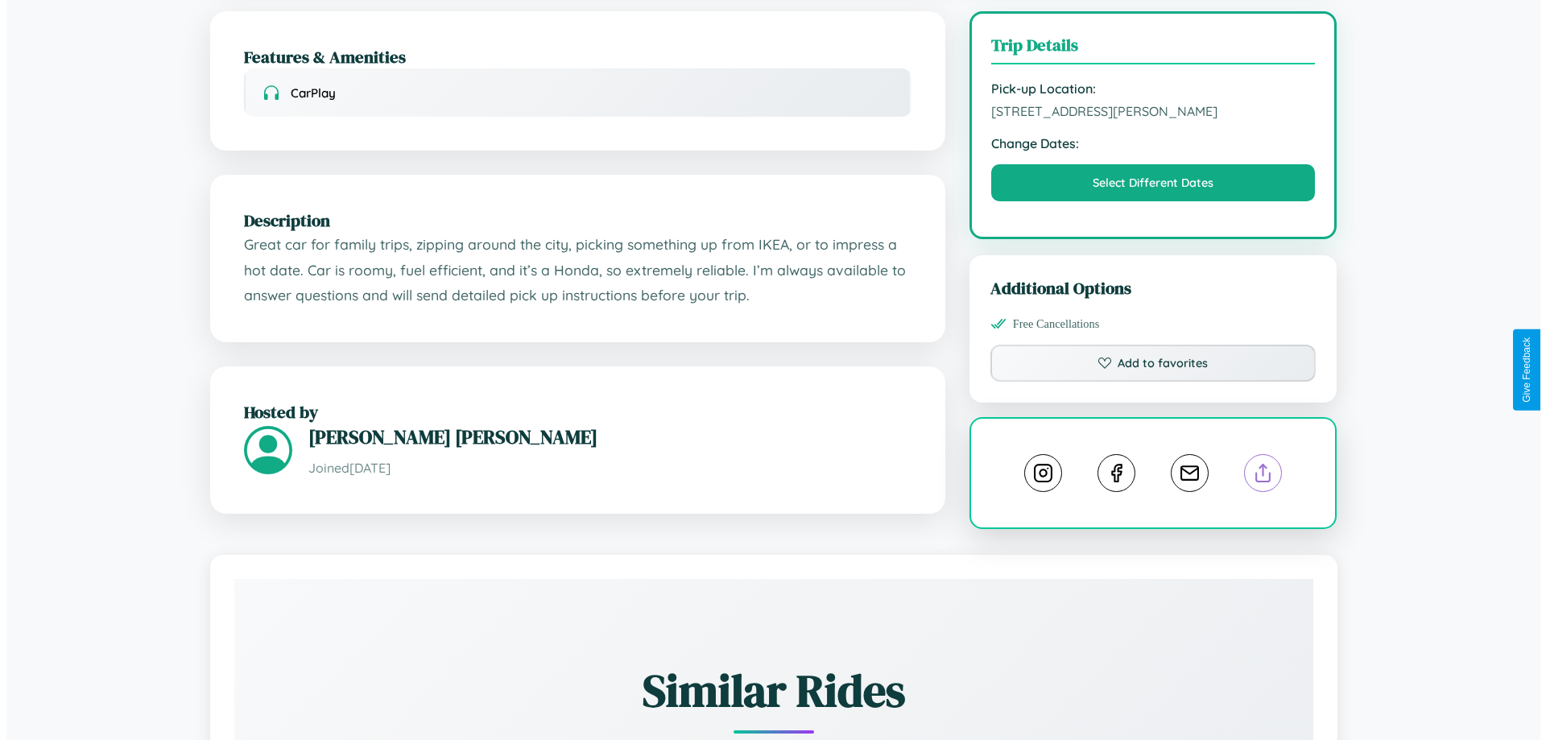
scroll to position [0, 0]
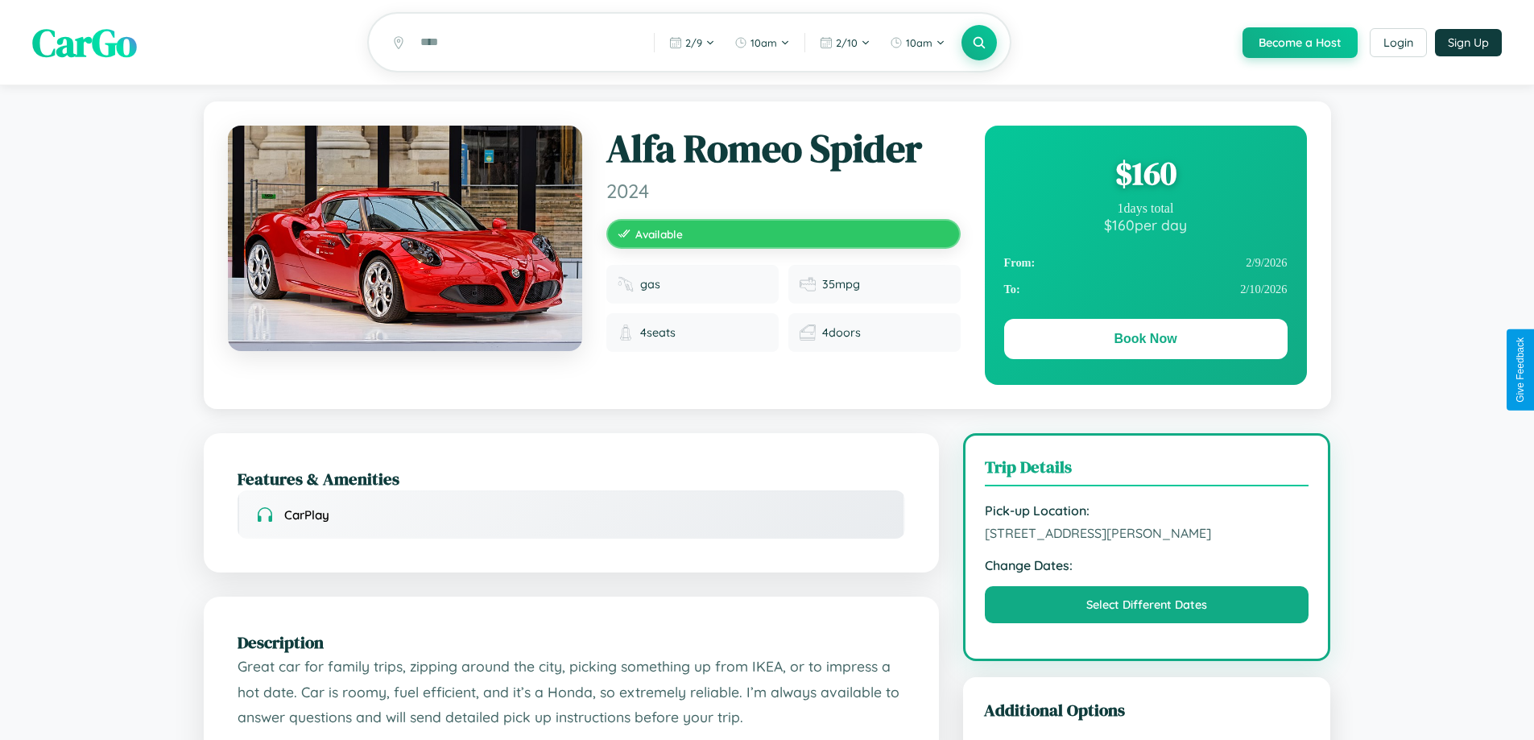
click at [1145, 176] on div "$ 160" at bounding box center [1145, 172] width 283 height 43
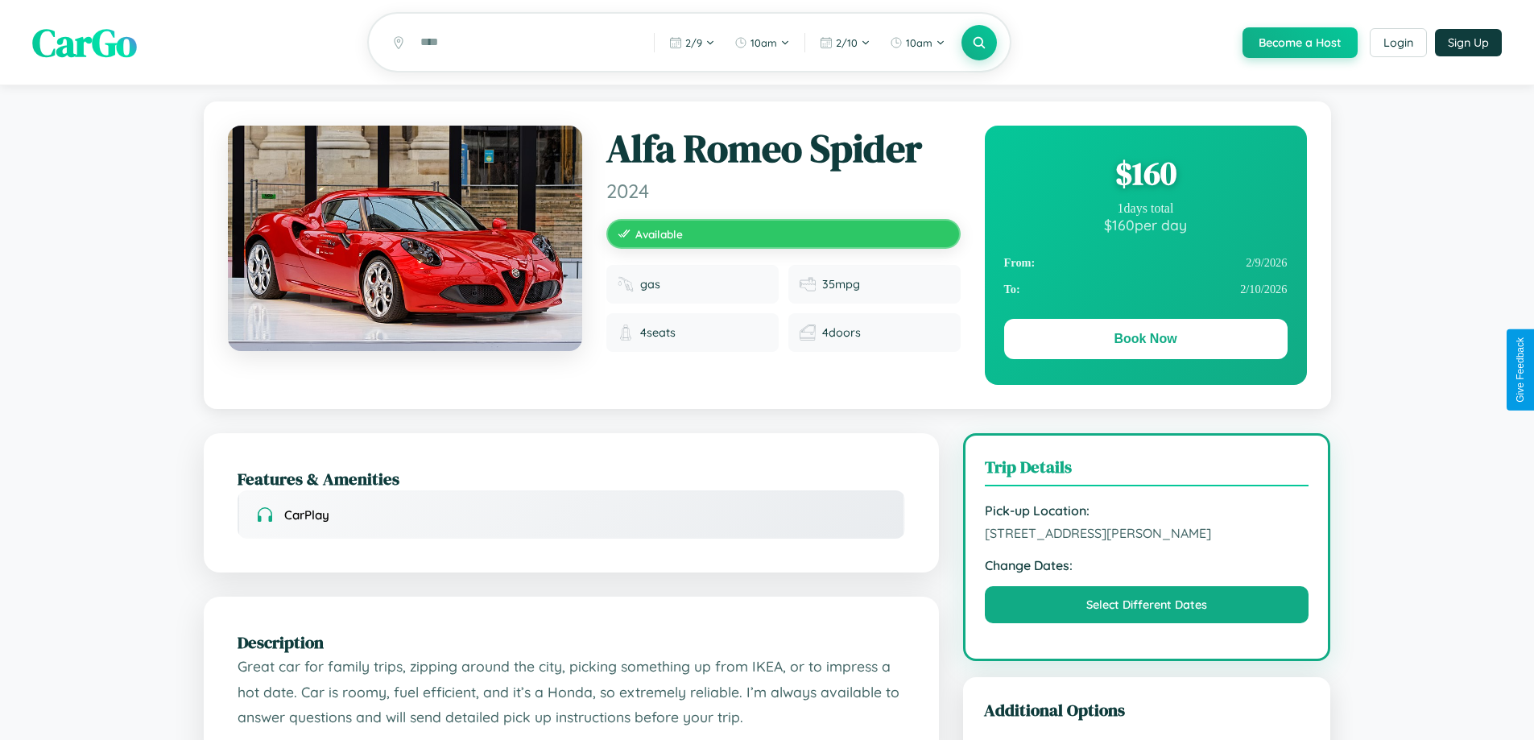
click at [1145, 176] on div "$ 160" at bounding box center [1145, 172] width 283 height 43
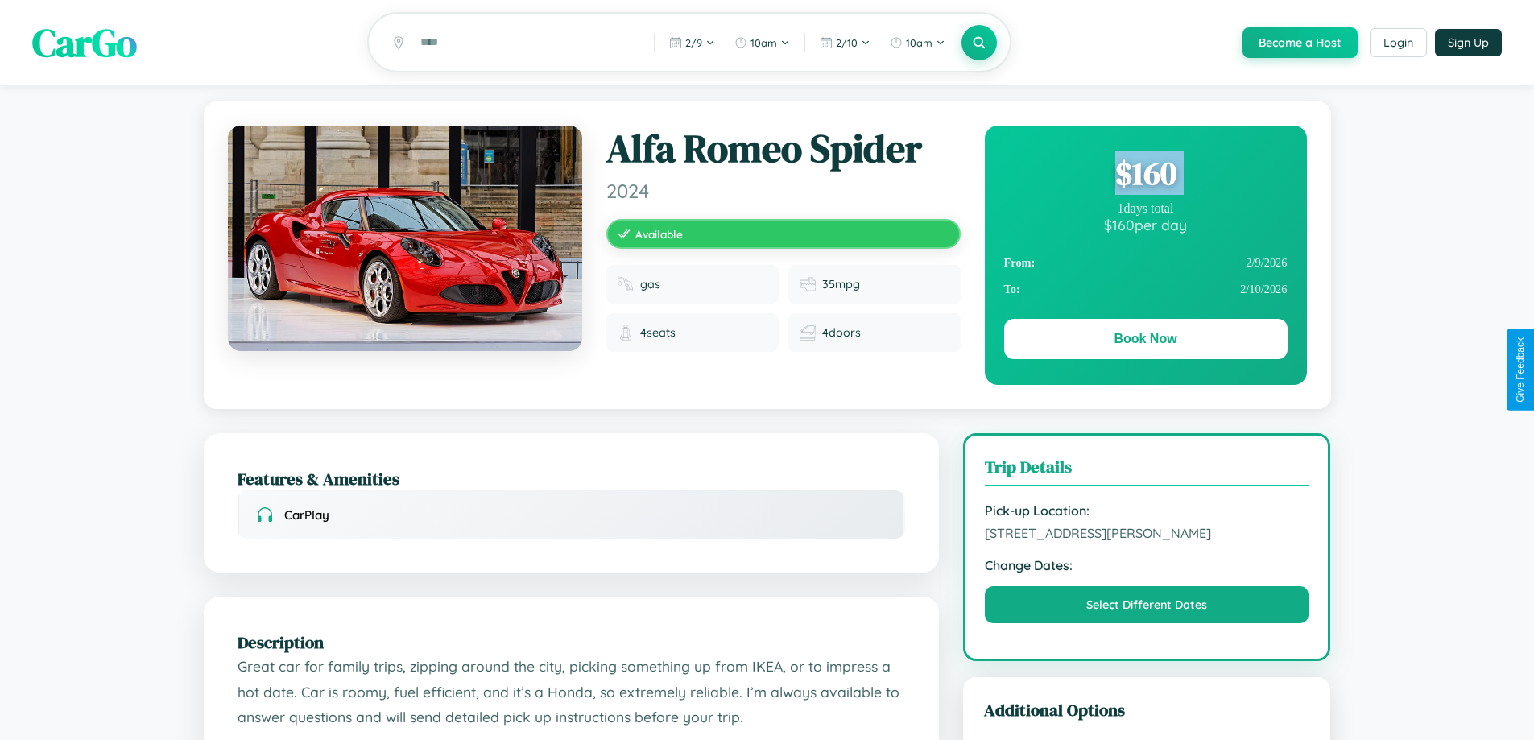
click at [1145, 176] on div "$ 160" at bounding box center [1145, 172] width 283 height 43
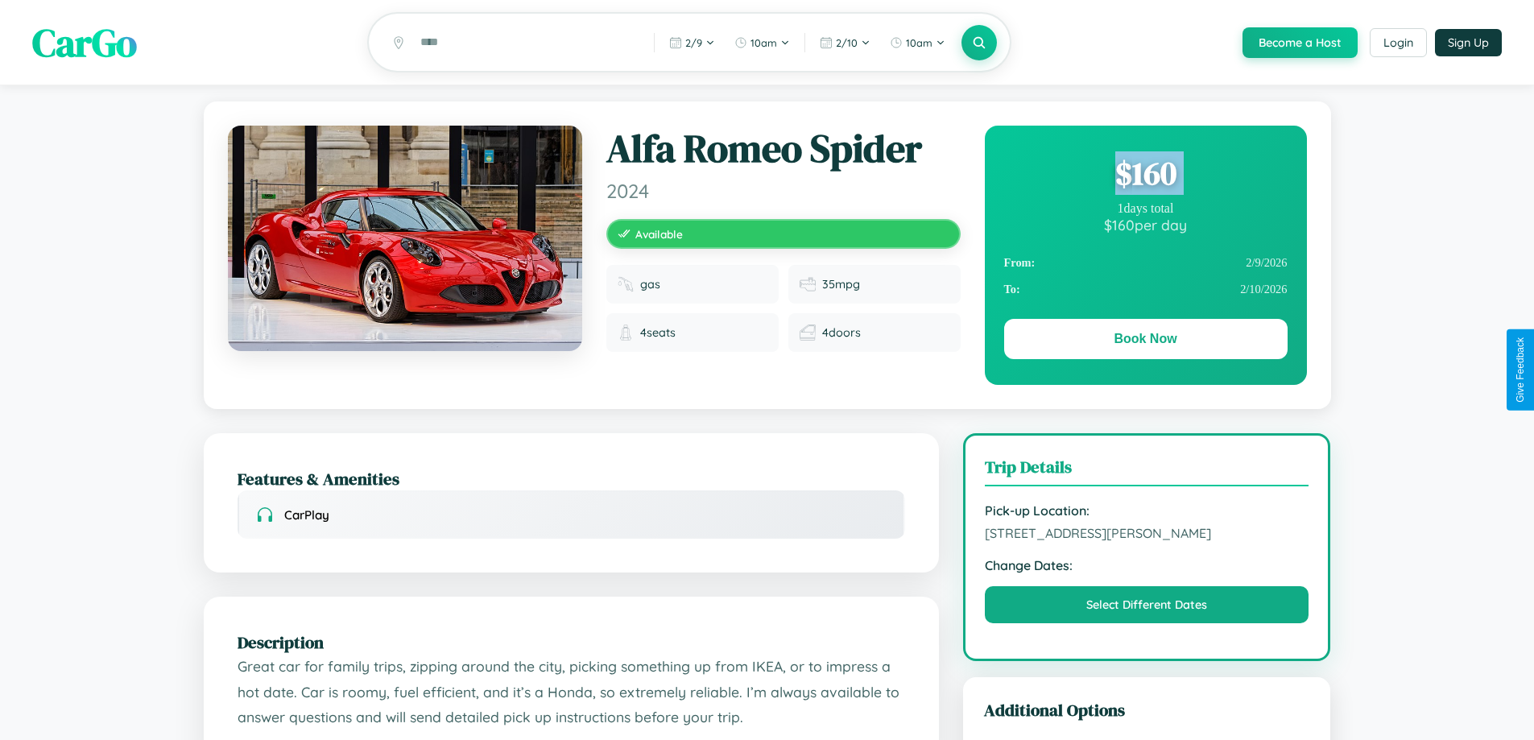
click at [1145, 176] on div "$ 160" at bounding box center [1145, 172] width 283 height 43
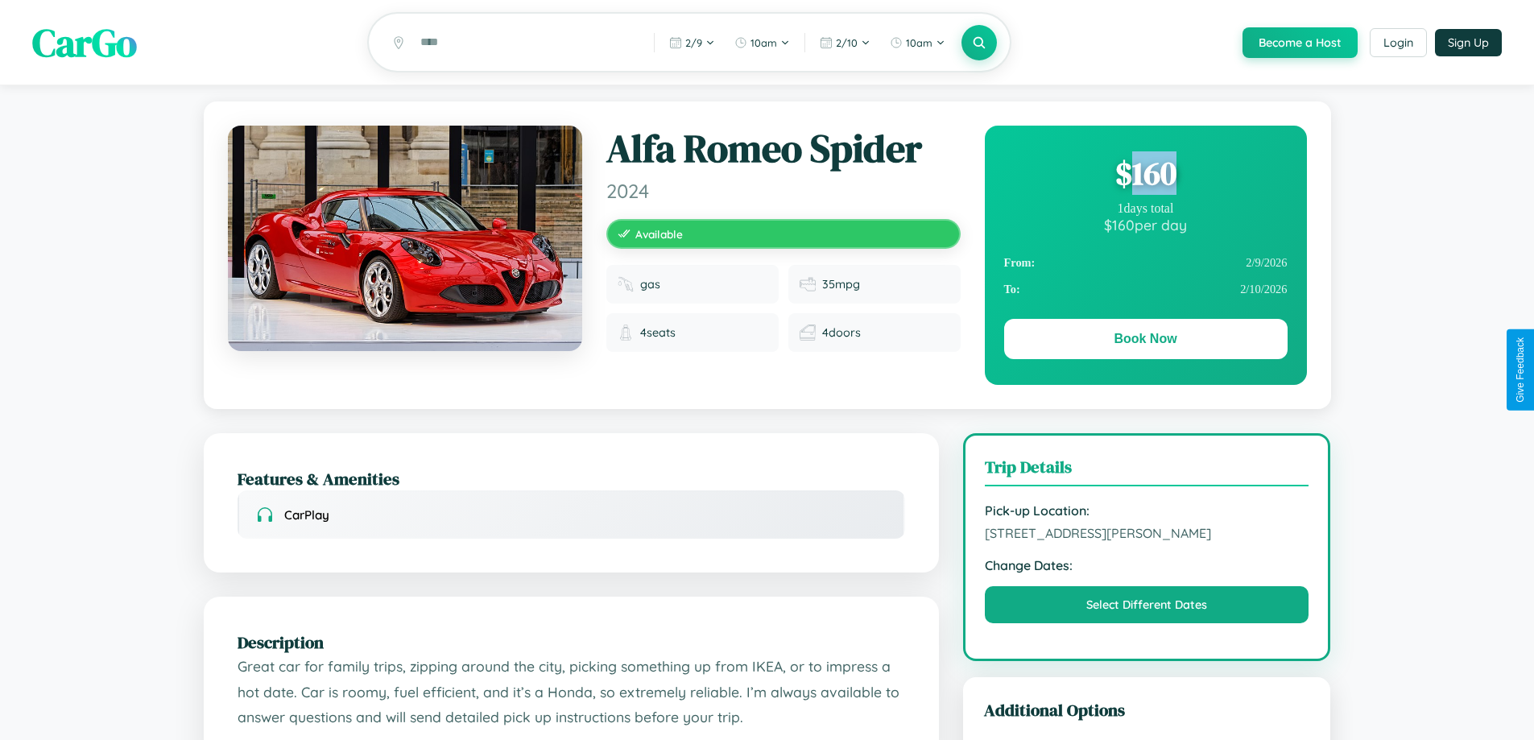
click at [1145, 176] on div "$ 160" at bounding box center [1145, 172] width 283 height 43
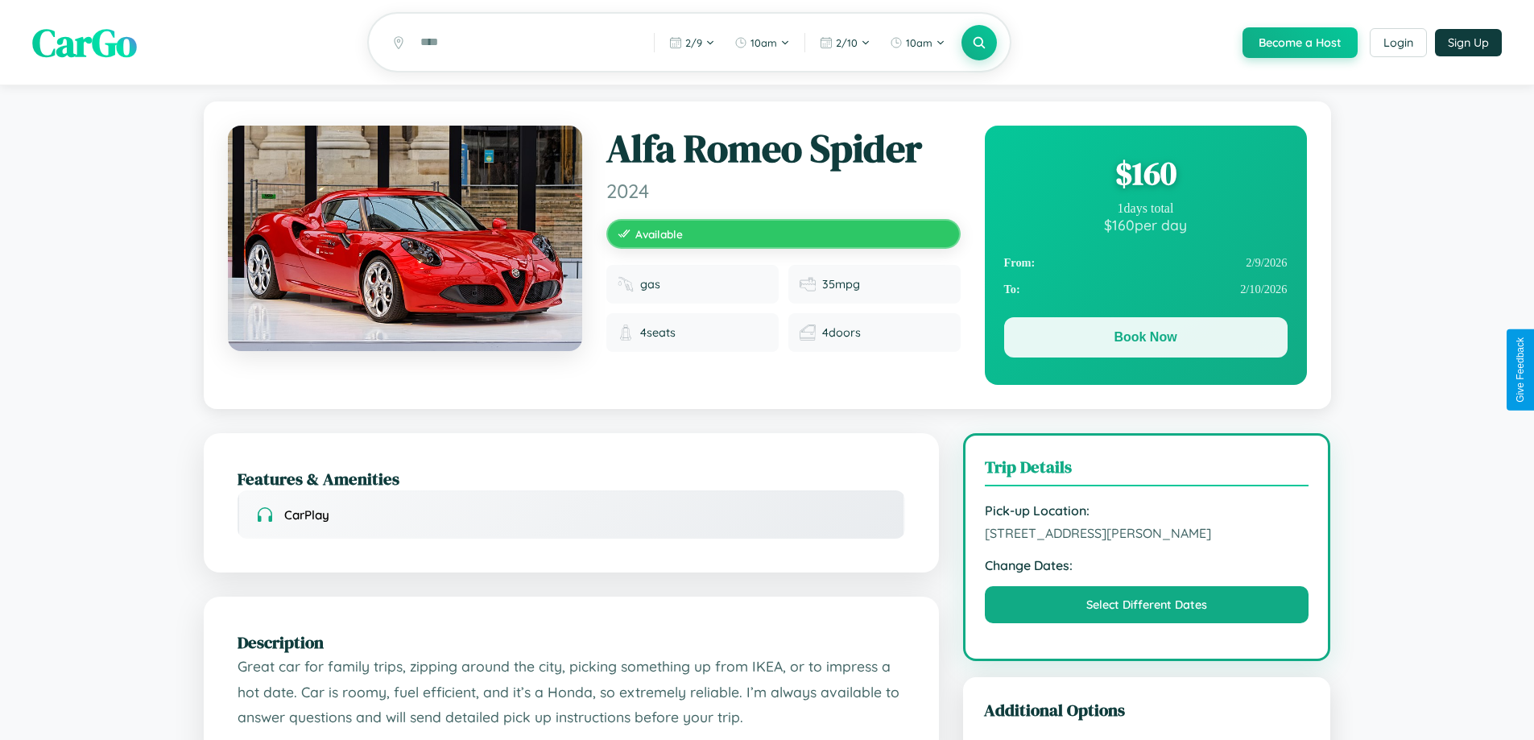
click at [1145, 340] on button "Book Now" at bounding box center [1145, 337] width 283 height 40
